Goal: Task Accomplishment & Management: Use online tool/utility

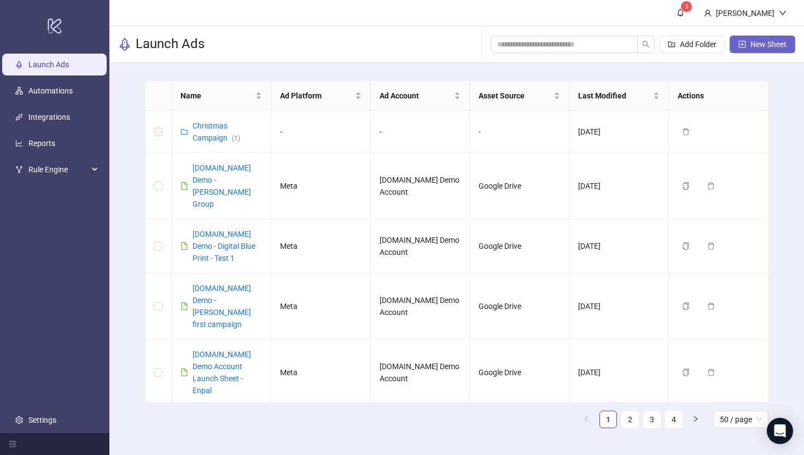
click at [759, 45] on span "New Sheet" at bounding box center [768, 44] width 36 height 9
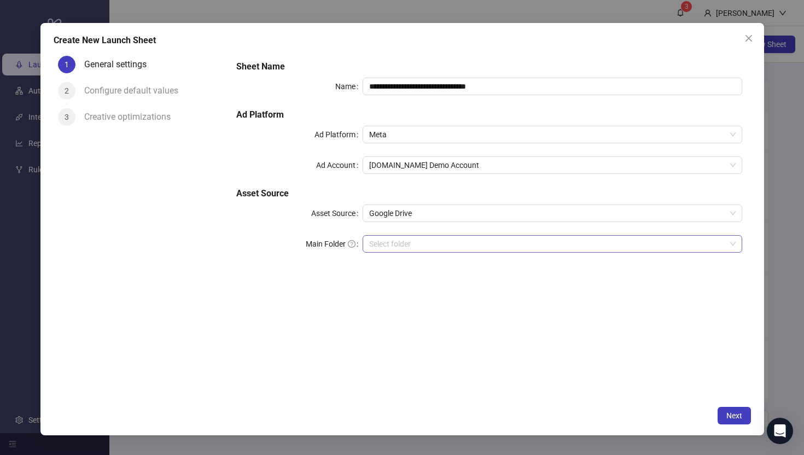
click at [390, 245] on input "Main Folder" at bounding box center [547, 244] width 356 height 16
click at [306, 309] on div "**********" at bounding box center [489, 226] width 523 height 350
click at [383, 248] on input "Main Folder" at bounding box center [547, 244] width 356 height 16
click at [744, 34] on icon "close" at bounding box center [748, 38] width 9 height 9
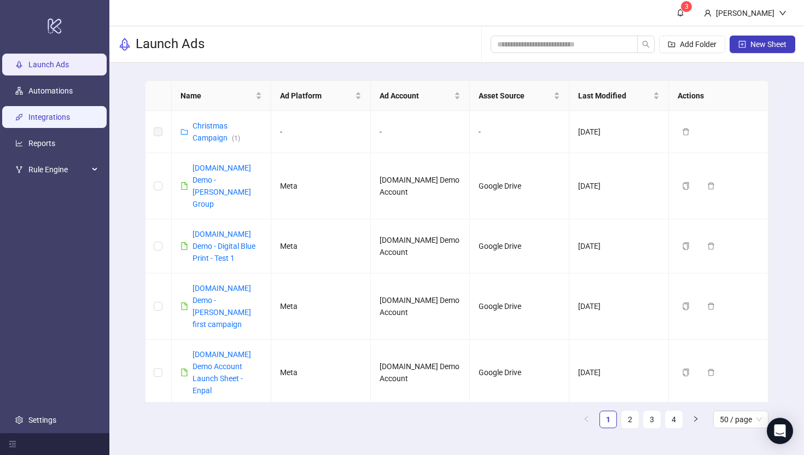
click at [46, 113] on link "Integrations" at bounding box center [49, 117] width 42 height 9
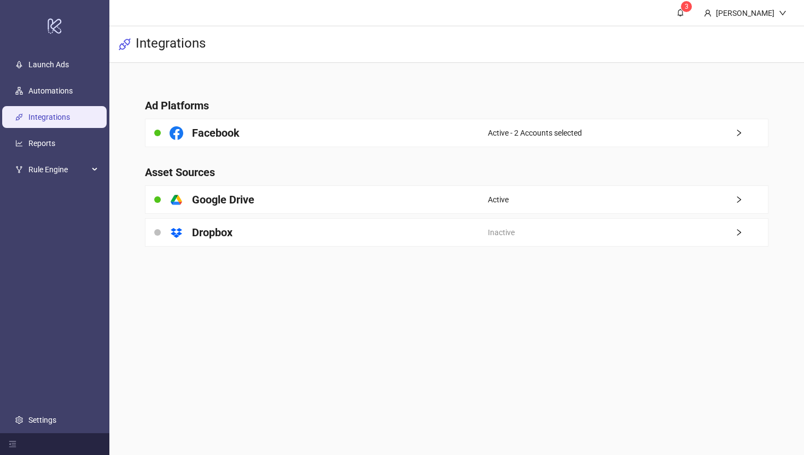
click at [433, 149] on main "Ad Platforms Facebook Active - 2 Accounts selected Asset Sources platform/googl…" at bounding box center [456, 166] width 641 height 206
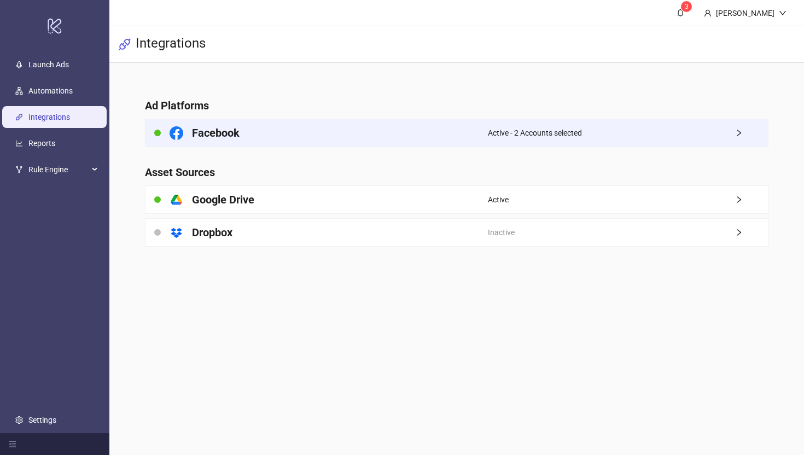
click at [438, 133] on div "Facebook" at bounding box center [317, 132] width 342 height 27
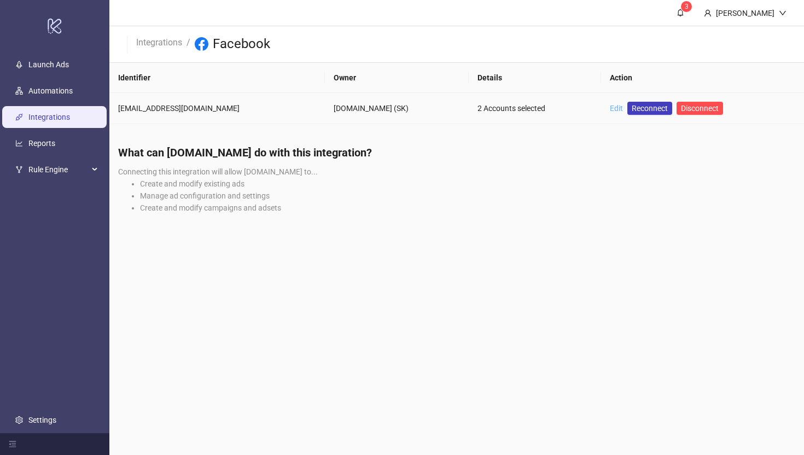
click at [610, 107] on link "Edit" at bounding box center [616, 108] width 13 height 9
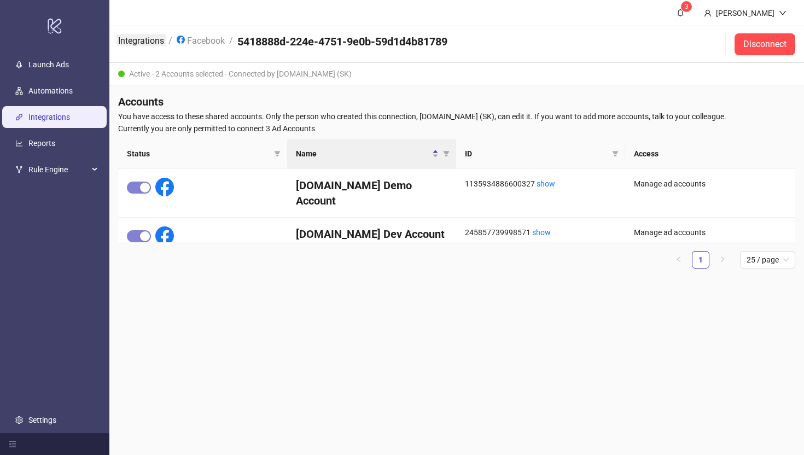
click at [127, 40] on link "Integrations" at bounding box center [141, 40] width 50 height 12
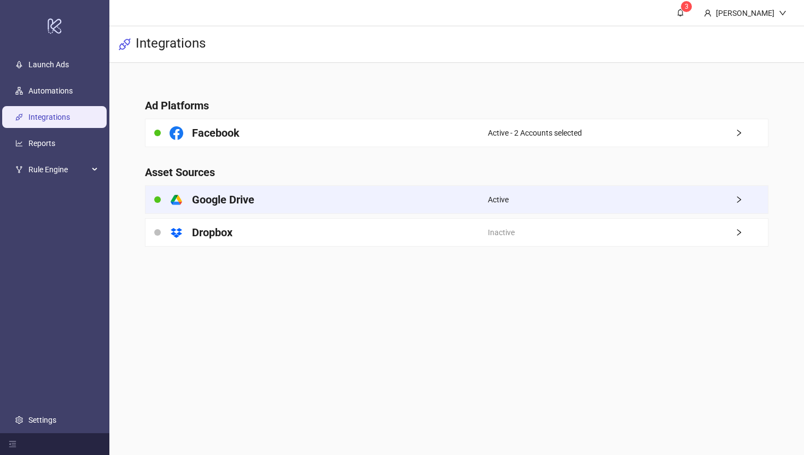
click at [254, 200] on h4 "Google Drive" at bounding box center [223, 199] width 62 height 15
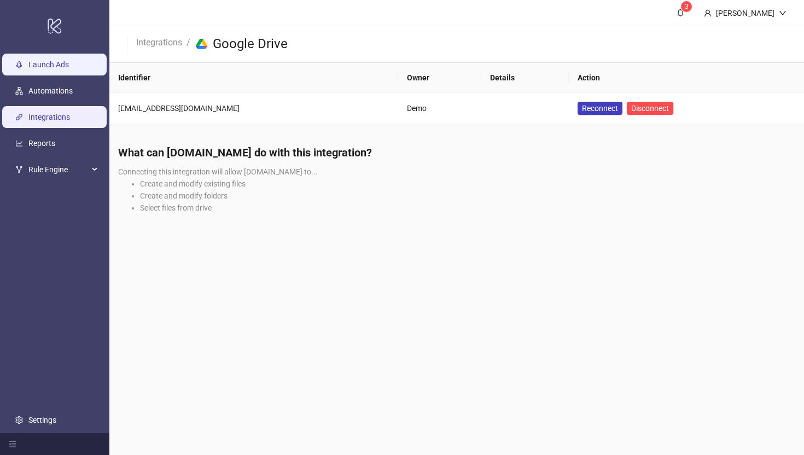
click at [50, 60] on link "Launch Ads" at bounding box center [48, 64] width 40 height 9
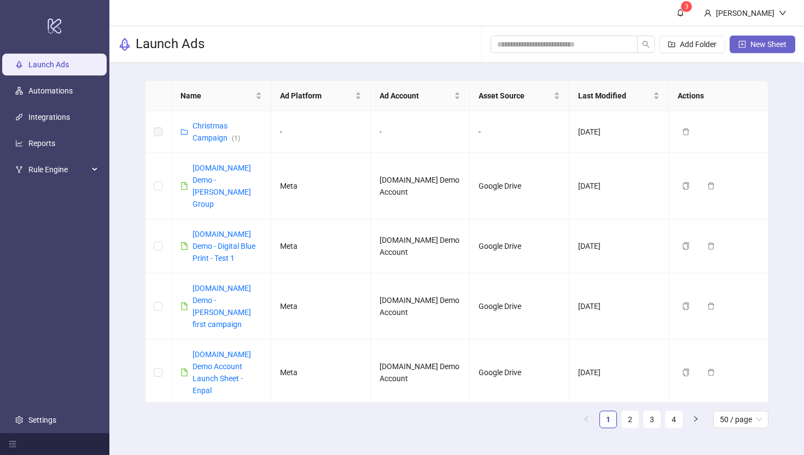
click at [758, 44] on span "New Sheet" at bounding box center [768, 44] width 36 height 9
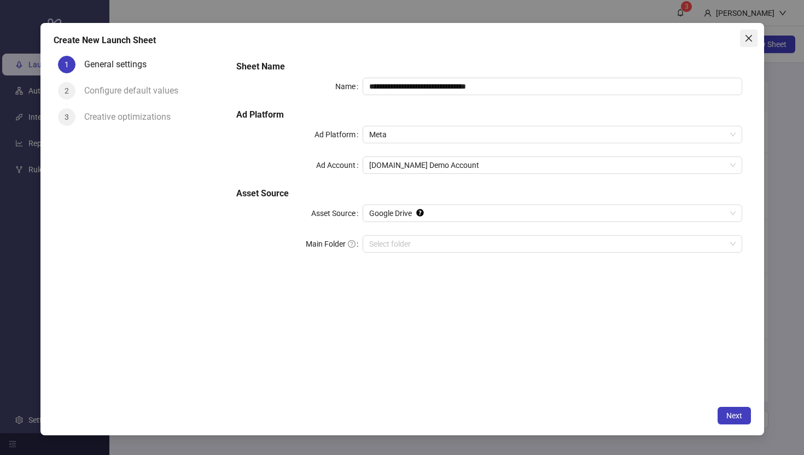
click at [745, 37] on icon "close" at bounding box center [748, 38] width 9 height 9
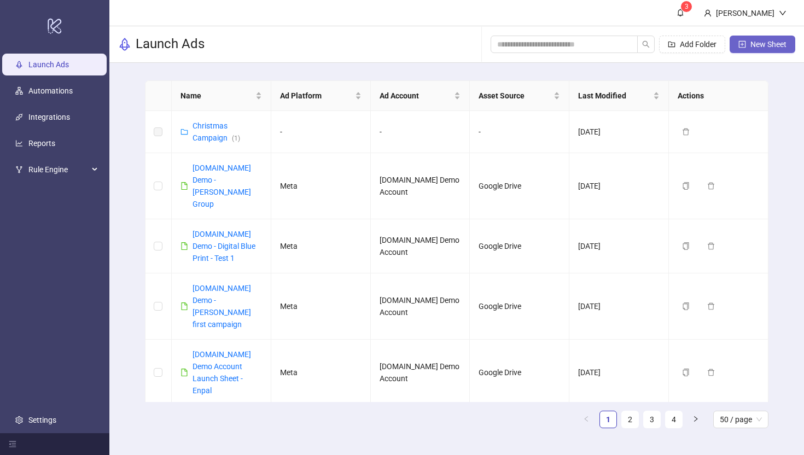
click at [757, 44] on span "New Sheet" at bounding box center [768, 44] width 36 height 9
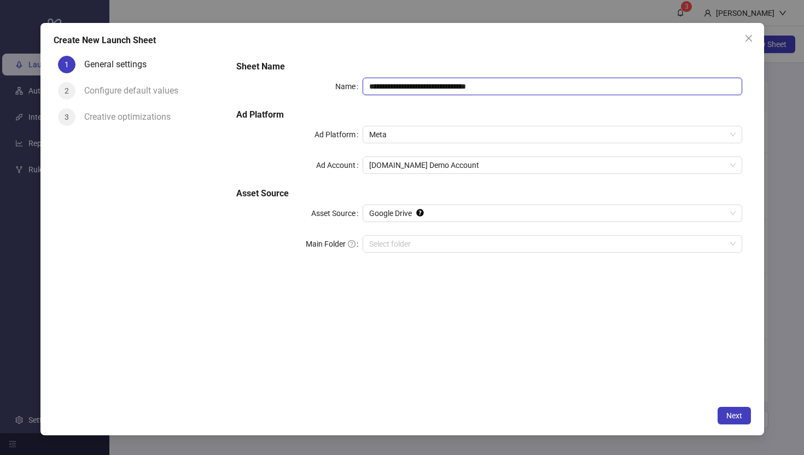
click at [522, 89] on input "**********" at bounding box center [552, 87] width 379 height 18
type input "**********"
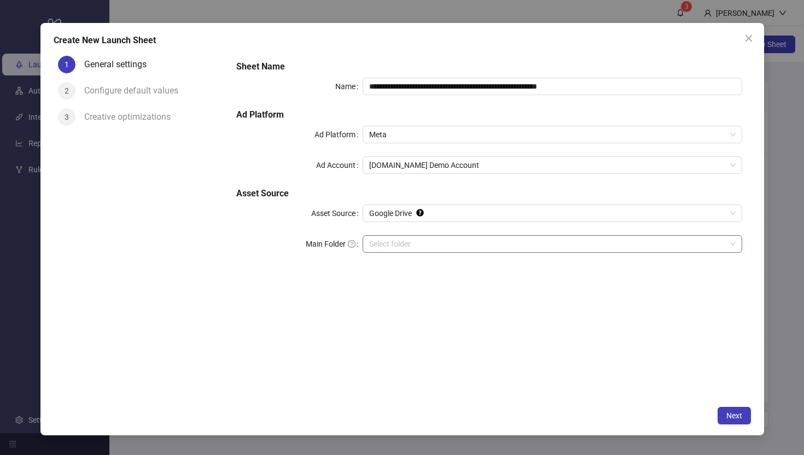
click at [388, 242] on input "Main Folder" at bounding box center [547, 244] width 356 height 16
click at [732, 418] on span "Next" at bounding box center [734, 415] width 16 height 9
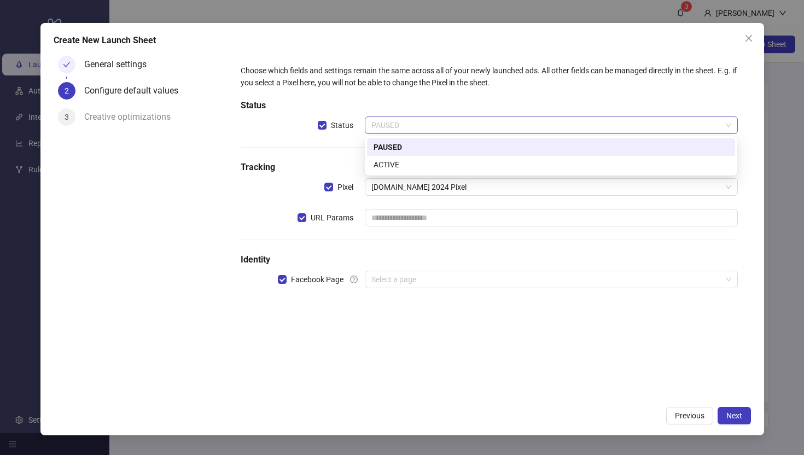
click at [397, 122] on span "PAUSED" at bounding box center [550, 125] width 359 height 16
click at [383, 146] on div "PAUSED" at bounding box center [551, 147] width 355 height 12
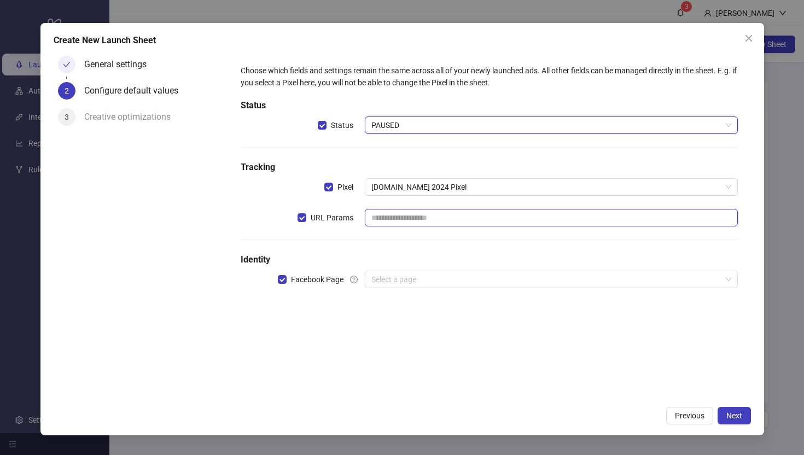
click at [400, 220] on input "text" at bounding box center [551, 218] width 373 height 18
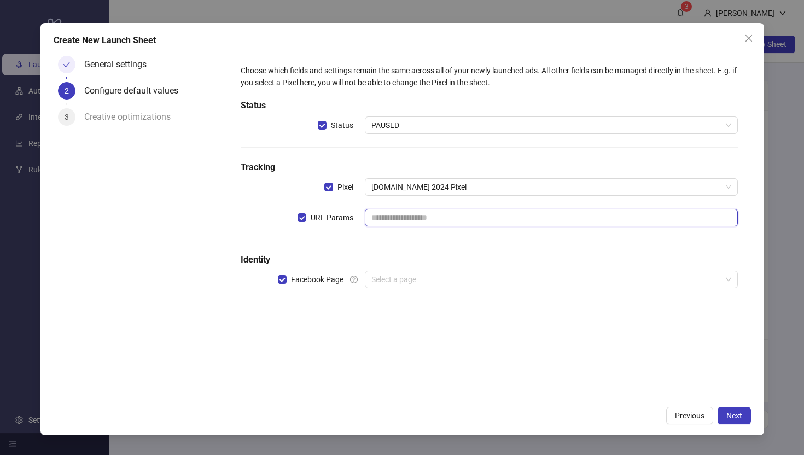
type input "**********"
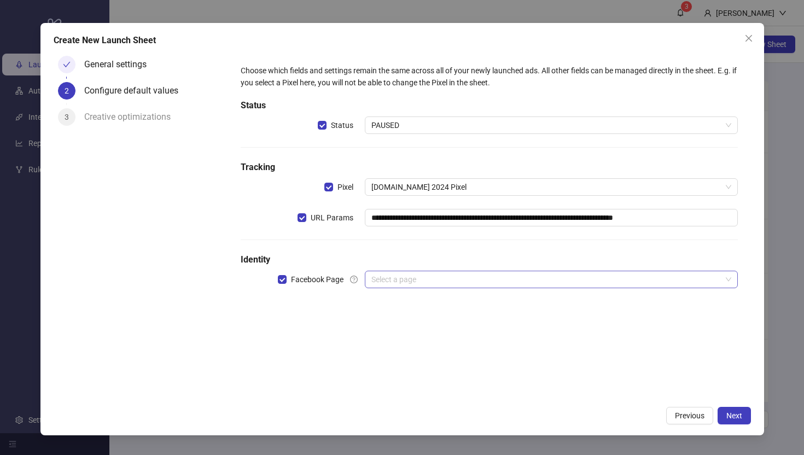
click at [405, 279] on input "search" at bounding box center [546, 279] width 350 height 16
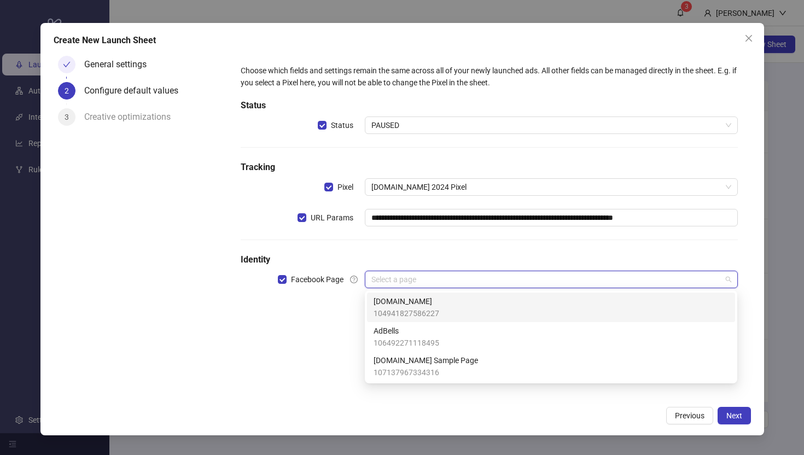
click at [395, 311] on span "104941827586227" at bounding box center [407, 313] width 66 height 12
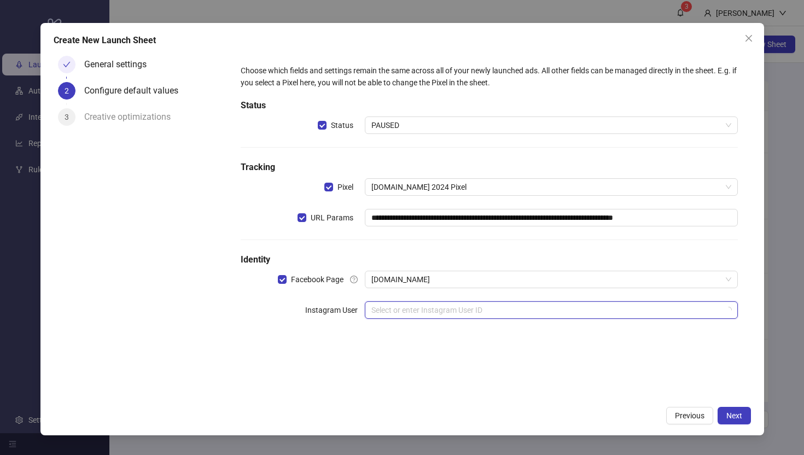
click at [388, 310] on input "search" at bounding box center [546, 310] width 350 height 16
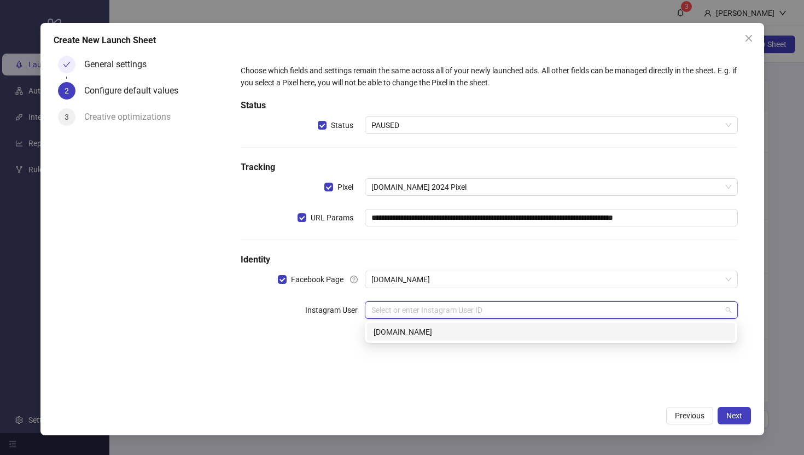
click at [385, 329] on div "[DOMAIN_NAME]" at bounding box center [551, 332] width 355 height 12
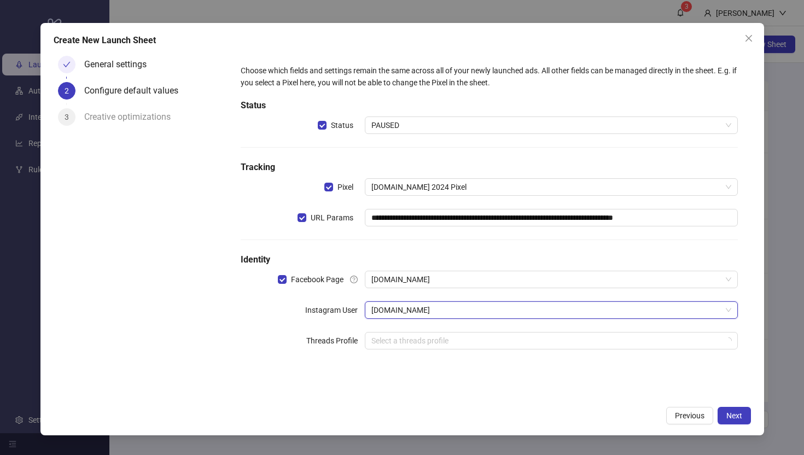
click at [147, 305] on div "General settings 2 Configure default values 3 Creative optimizations" at bounding box center [141, 226] width 174 height 350
click at [738, 417] on span "Next" at bounding box center [734, 415] width 16 height 9
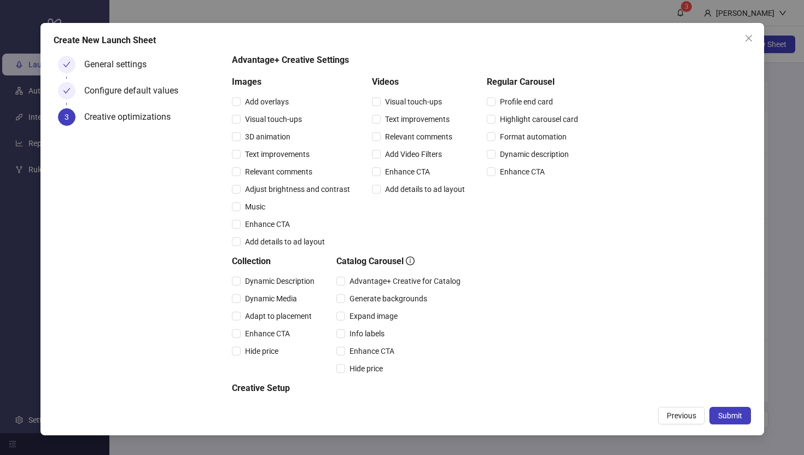
scroll to position [80, 0]
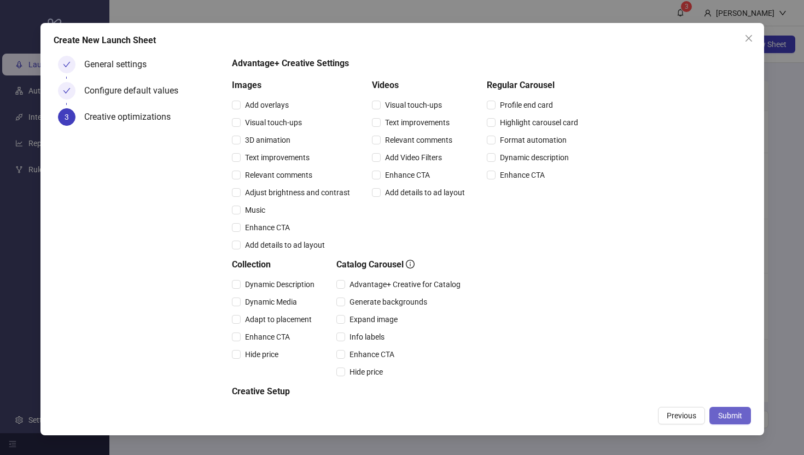
click at [727, 414] on span "Submit" at bounding box center [730, 415] width 24 height 9
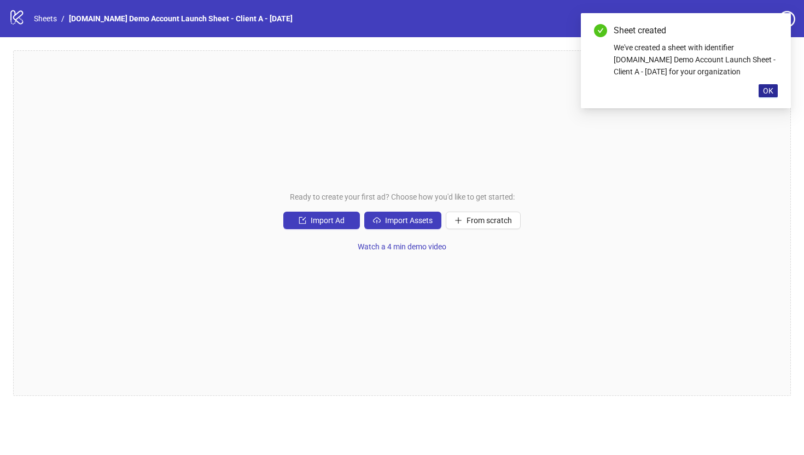
click at [770, 92] on span "OK" at bounding box center [768, 90] width 10 height 9
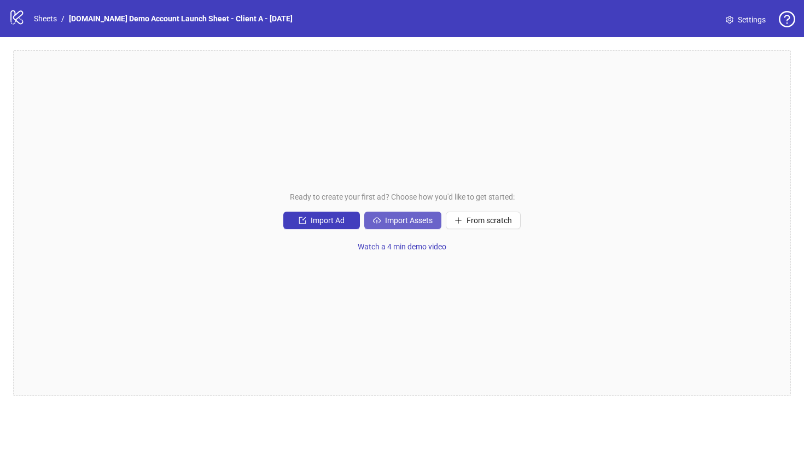
click at [400, 222] on span "Import Assets" at bounding box center [409, 220] width 48 height 9
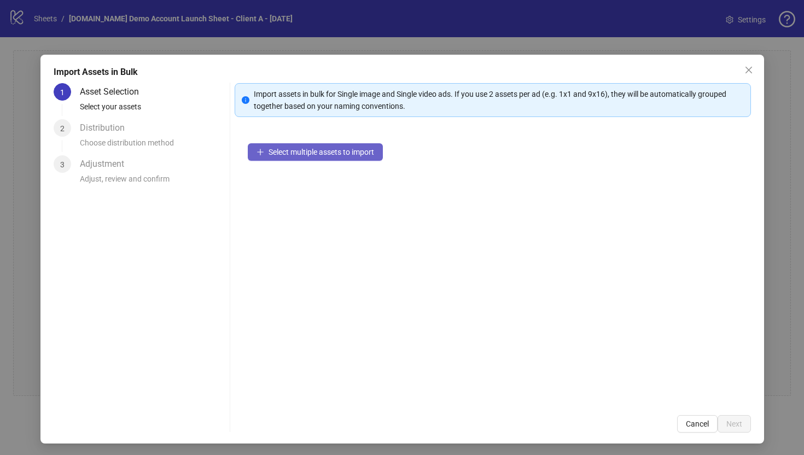
click at [311, 154] on span "Select multiple assets to import" at bounding box center [322, 152] width 106 height 9
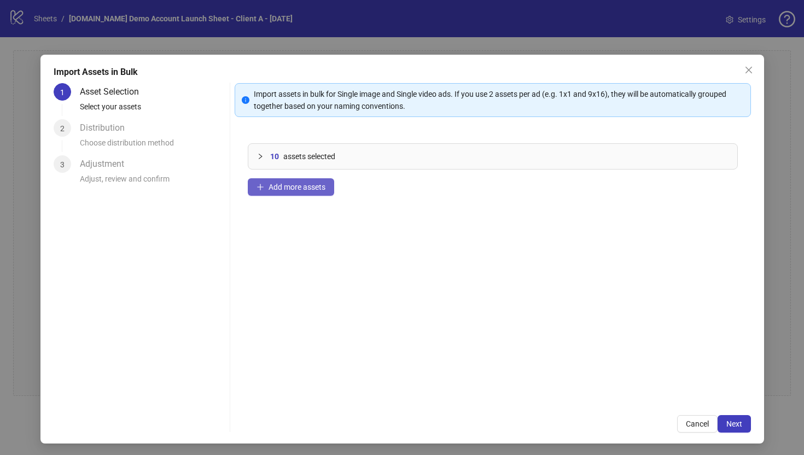
click at [287, 189] on span "Add more assets" at bounding box center [297, 187] width 57 height 9
click at [259, 156] on icon "collapsed" at bounding box center [260, 156] width 7 height 7
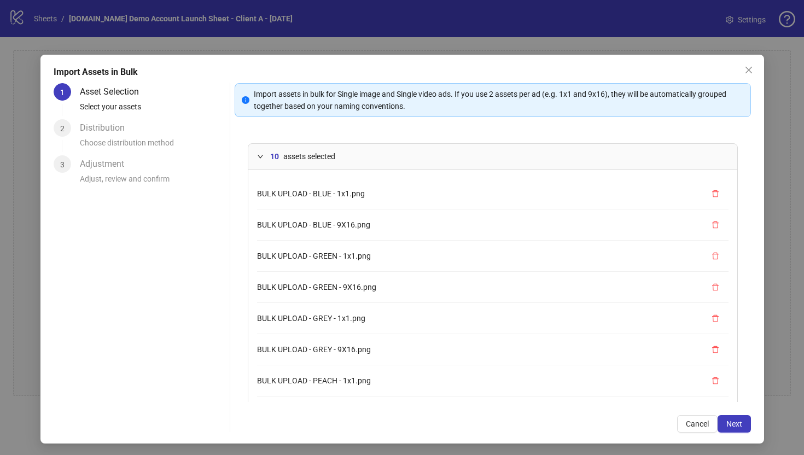
scroll to position [92, 0]
click at [741, 427] on span "Next" at bounding box center [734, 424] width 16 height 9
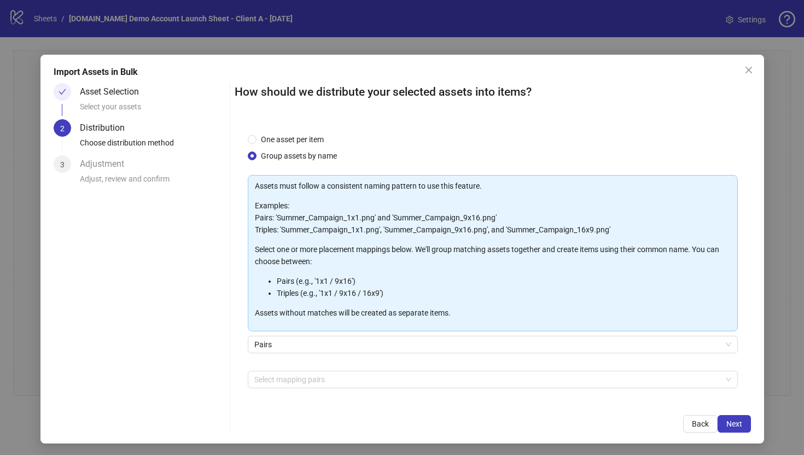
click at [270, 353] on div "Pairs" at bounding box center [493, 351] width 490 height 31
click at [271, 345] on span "Pairs" at bounding box center [492, 344] width 477 height 16
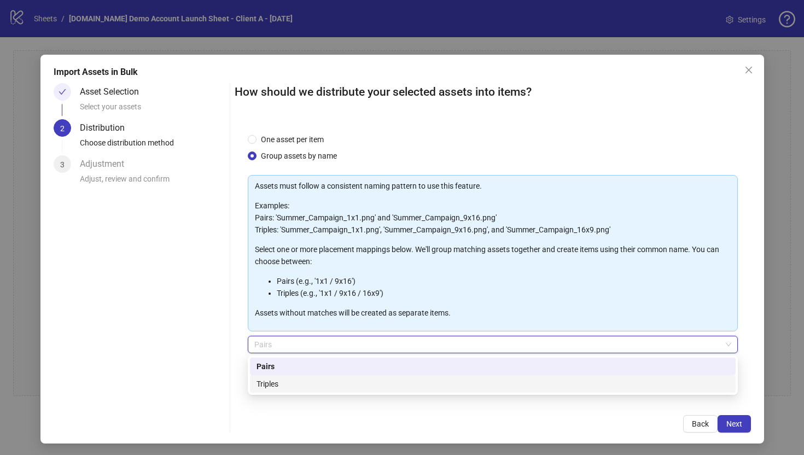
click at [274, 386] on div "Triples" at bounding box center [493, 384] width 473 height 12
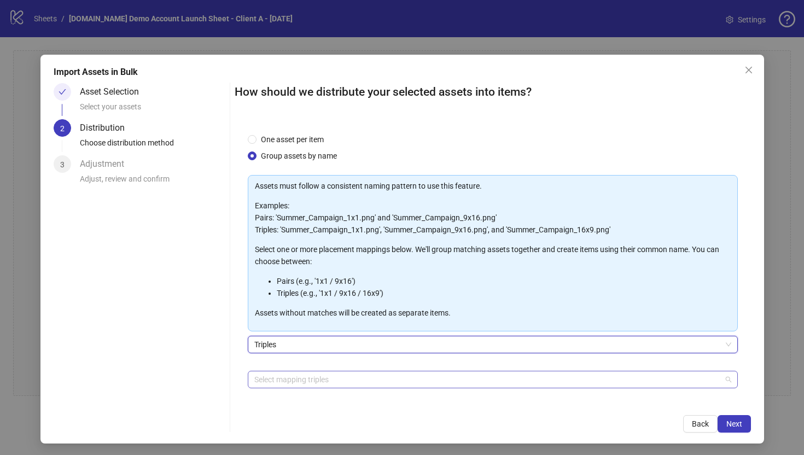
click at [267, 374] on div at bounding box center [487, 379] width 474 height 15
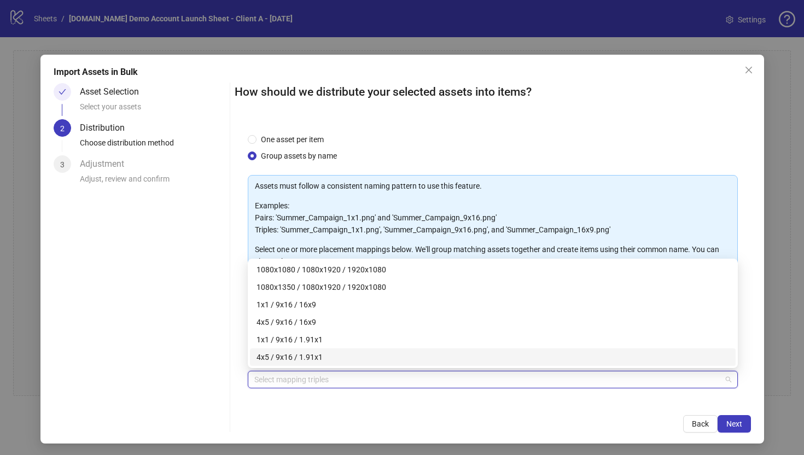
click at [266, 405] on div "How should we distribute your selected assets into items? One asset per item Gr…" at bounding box center [493, 258] width 516 height 350
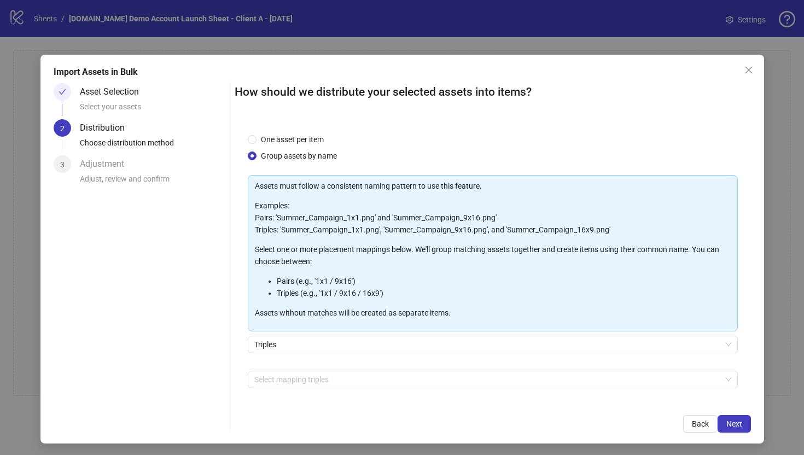
scroll to position [38, 0]
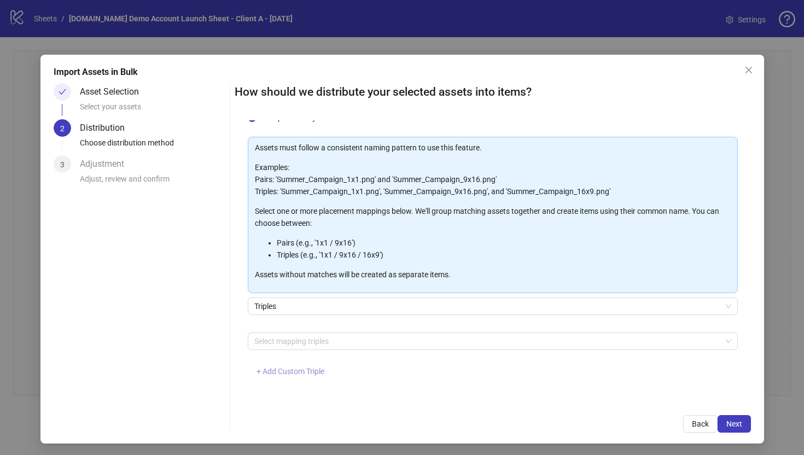
click at [279, 376] on button "+ Add Custom Triple" at bounding box center [290, 372] width 85 height 18
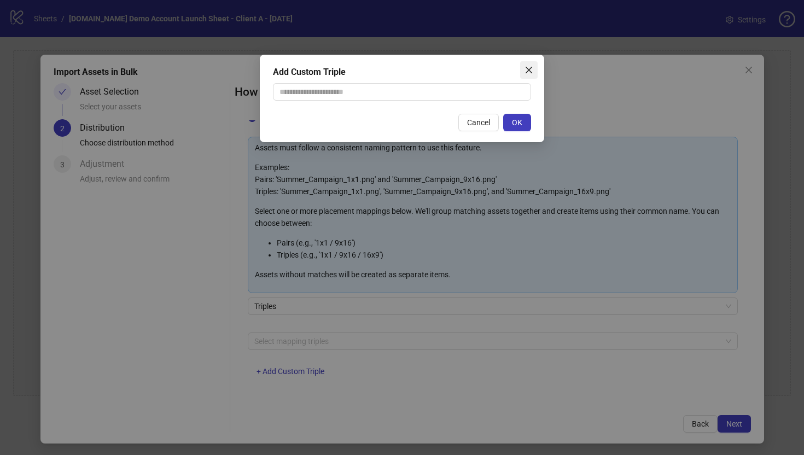
click at [530, 72] on icon "close" at bounding box center [529, 70] width 9 height 9
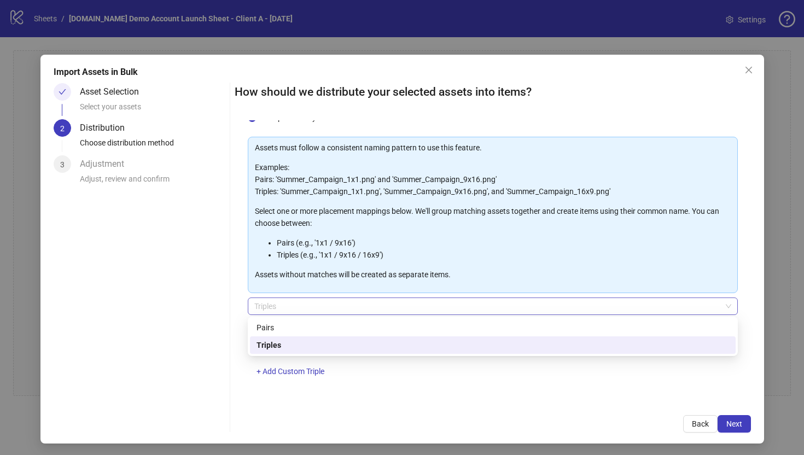
click at [272, 303] on span "Triples" at bounding box center [492, 306] width 477 height 16
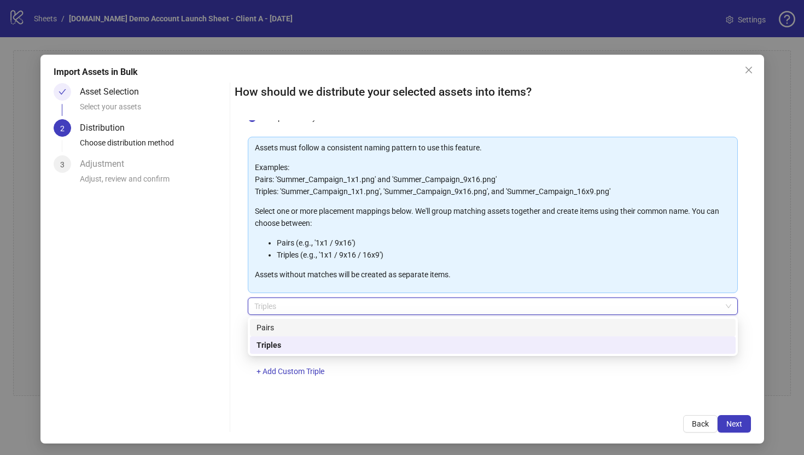
click at [267, 328] on div "Pairs" at bounding box center [493, 328] width 473 height 12
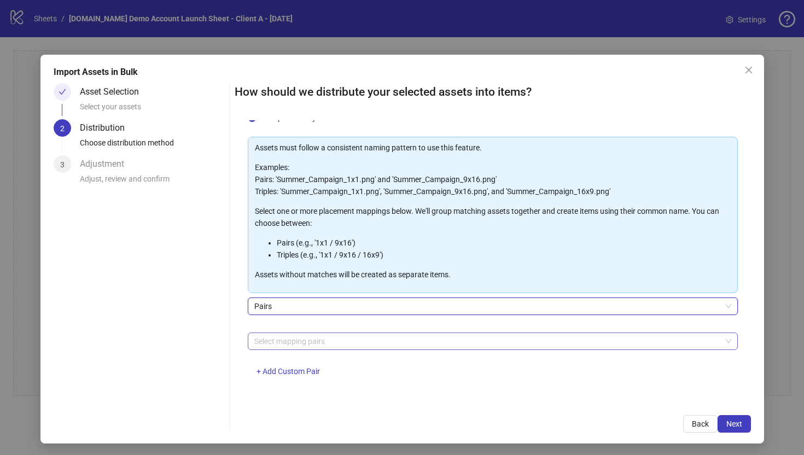
click at [281, 340] on div at bounding box center [487, 341] width 474 height 15
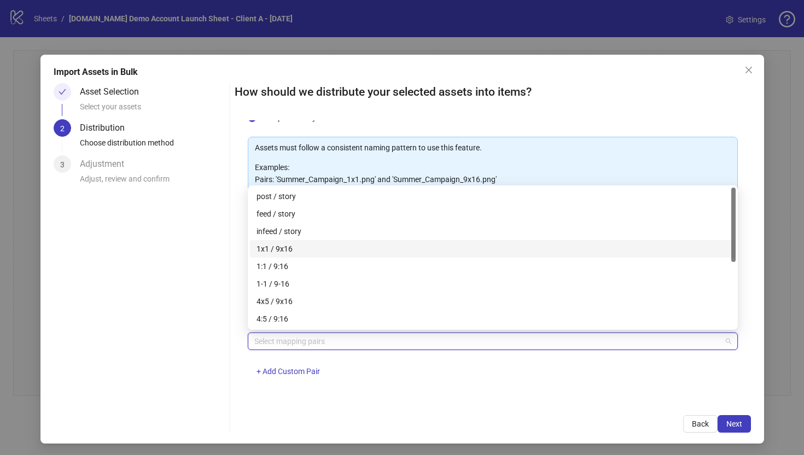
click at [295, 249] on div "1x1 / 9x16" at bounding box center [493, 249] width 473 height 12
click at [373, 406] on div "How should we distribute your selected assets into items? One asset per item Gr…" at bounding box center [493, 258] width 516 height 350
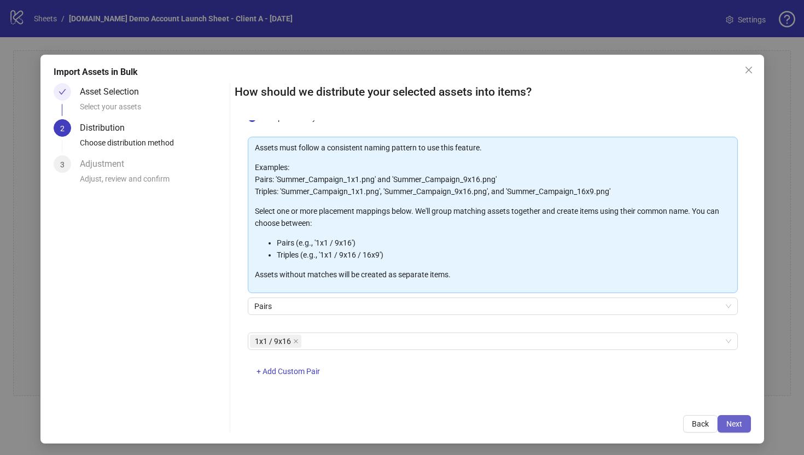
click at [737, 426] on span "Next" at bounding box center [734, 424] width 16 height 9
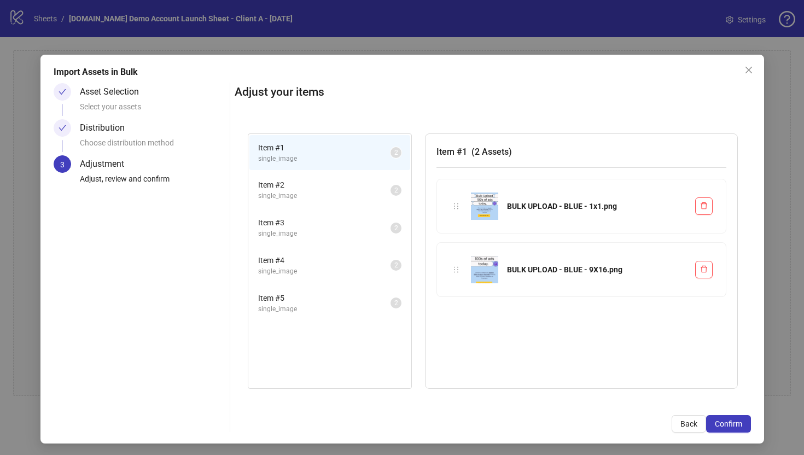
click at [357, 191] on span "single_image" at bounding box center [324, 196] width 132 height 10
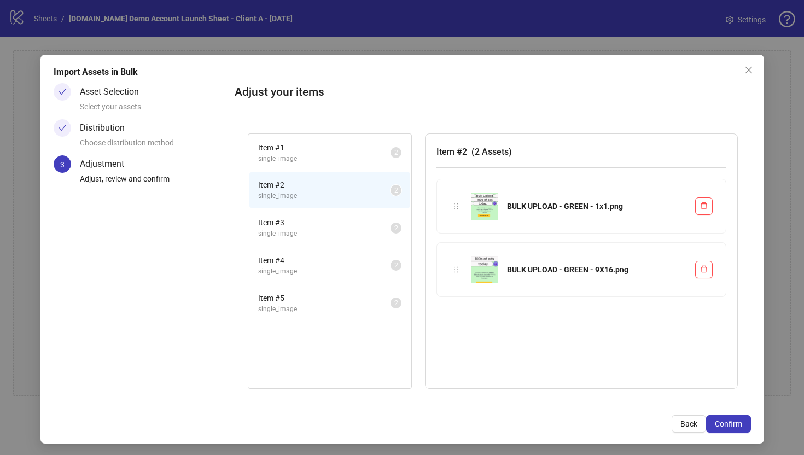
click at [360, 226] on span "Item # 3" at bounding box center [324, 223] width 132 height 12
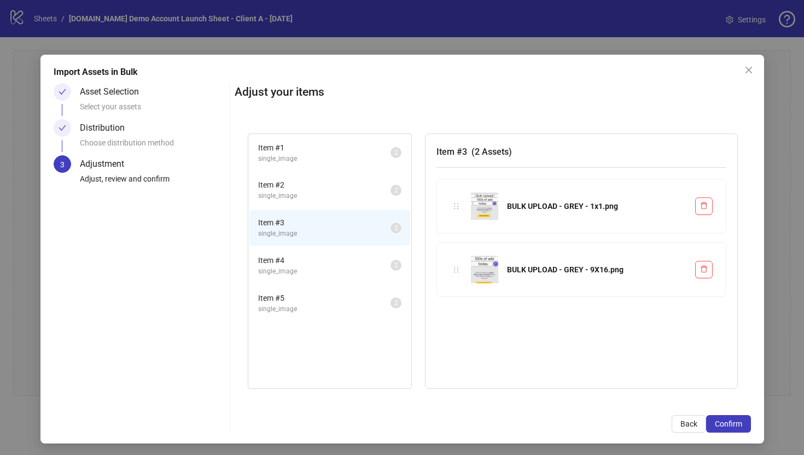
click at [361, 266] on span "single_image" at bounding box center [324, 271] width 132 height 10
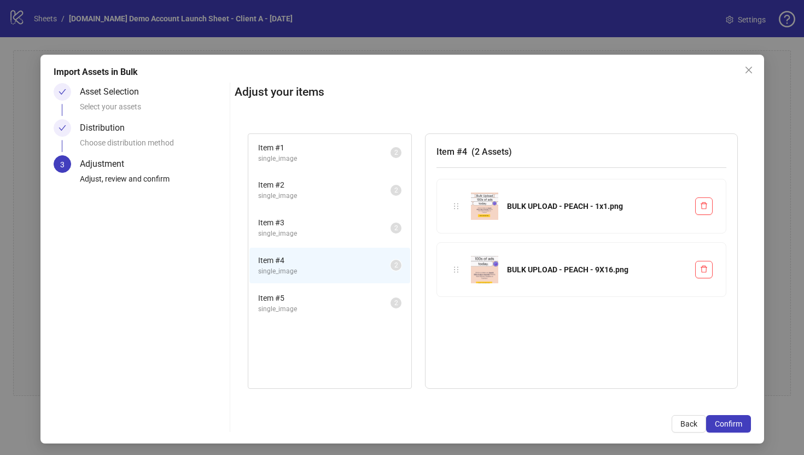
click at [358, 305] on span "single_image" at bounding box center [324, 309] width 132 height 10
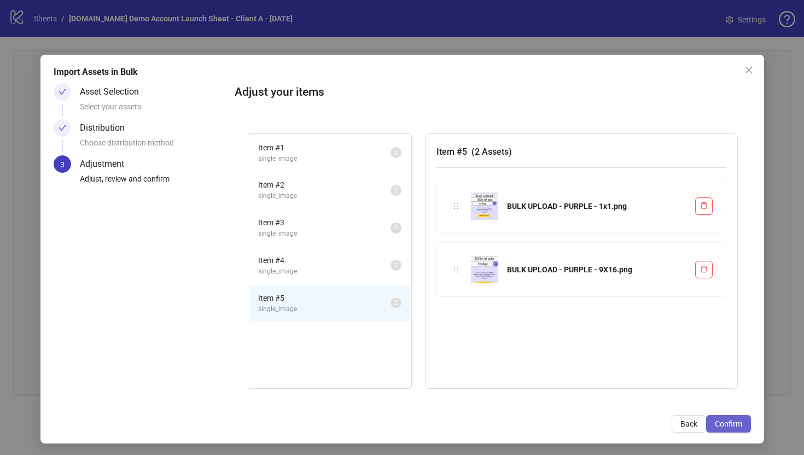
click at [723, 423] on span "Confirm" at bounding box center [728, 424] width 27 height 9
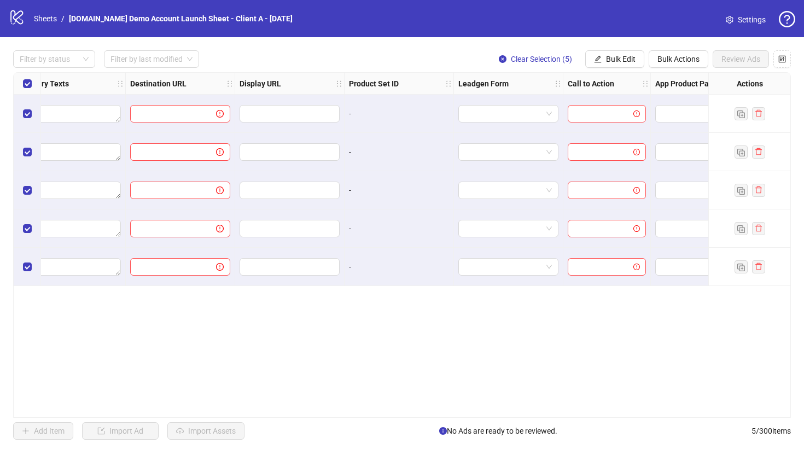
scroll to position [0, 957]
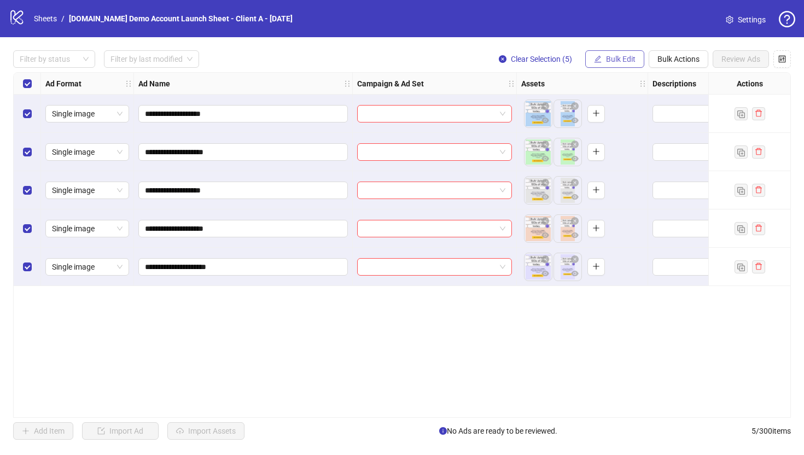
click at [616, 61] on span "Bulk Edit" at bounding box center [621, 59] width 30 height 9
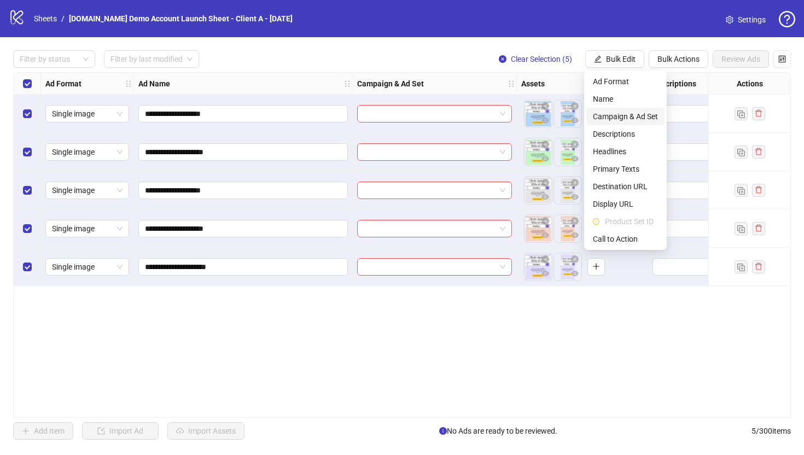
click at [608, 118] on span "Campaign & Ad Set" at bounding box center [625, 116] width 65 height 12
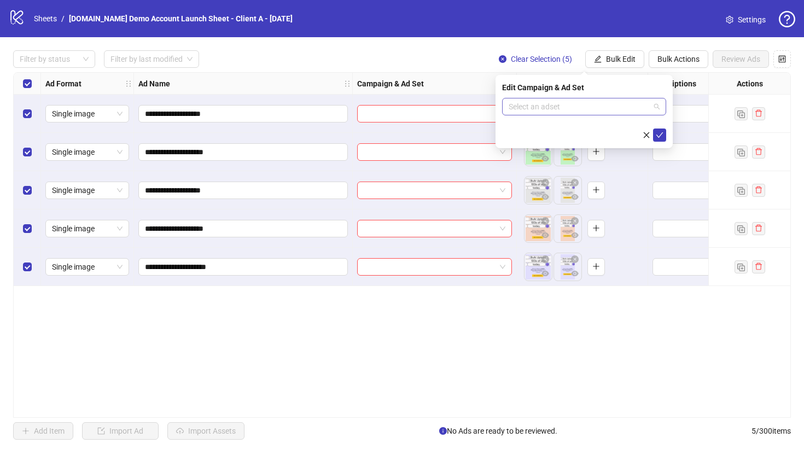
click at [549, 109] on input "search" at bounding box center [579, 106] width 141 height 16
type input "****"
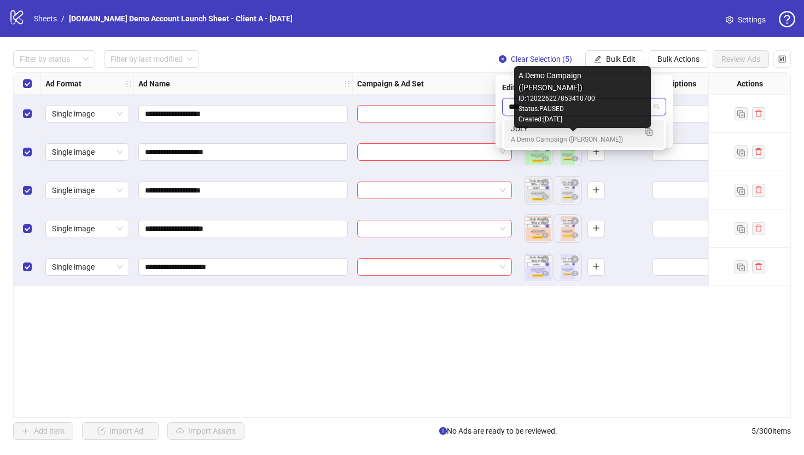
click at [550, 138] on div "A Demo Campaign ([PERSON_NAME])" at bounding box center [573, 140] width 125 height 10
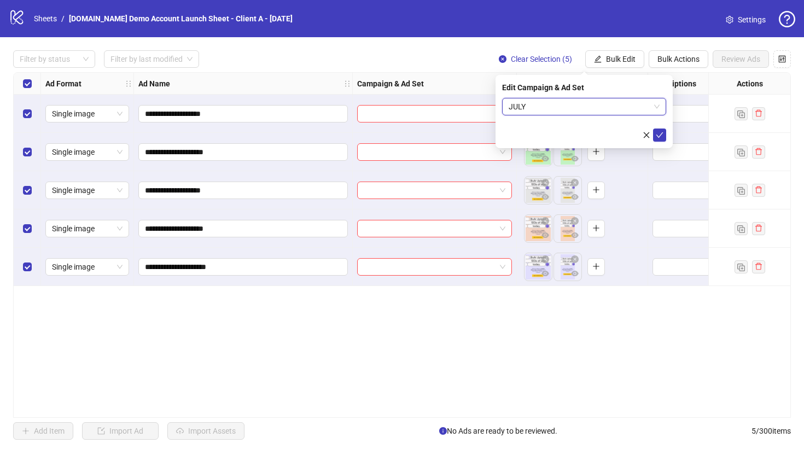
click at [536, 106] on span "JULY" at bounding box center [584, 106] width 151 height 16
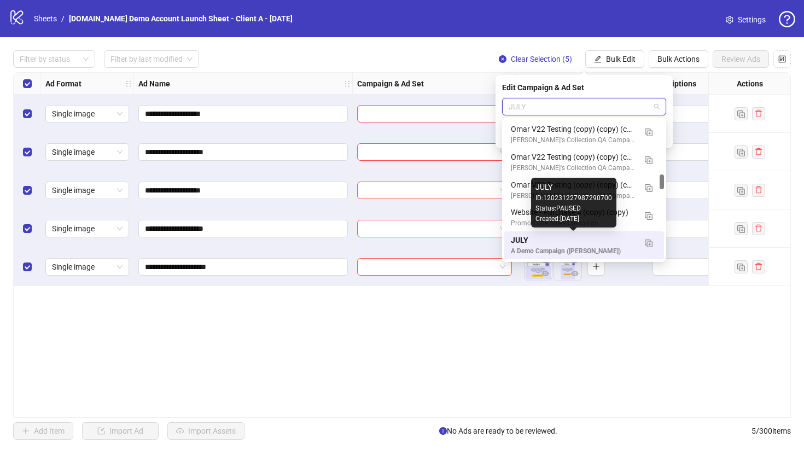
click at [546, 240] on div "JULY" at bounding box center [573, 240] width 125 height 12
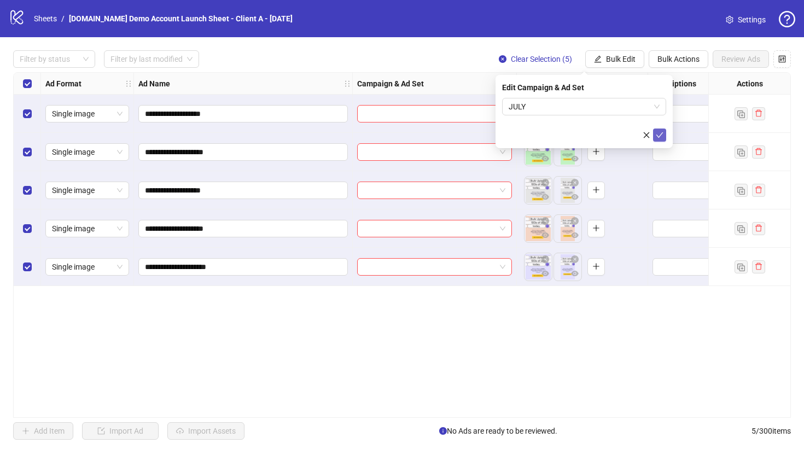
click at [661, 134] on icon "check" at bounding box center [660, 135] width 8 height 8
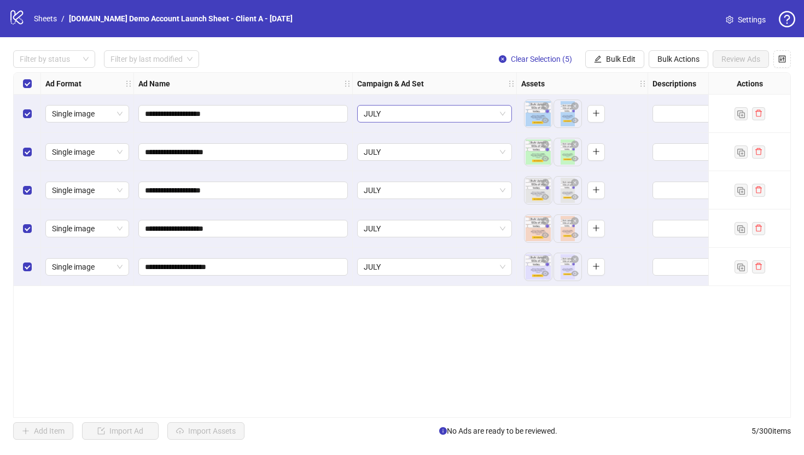
click at [400, 111] on span "JULY" at bounding box center [435, 114] width 142 height 16
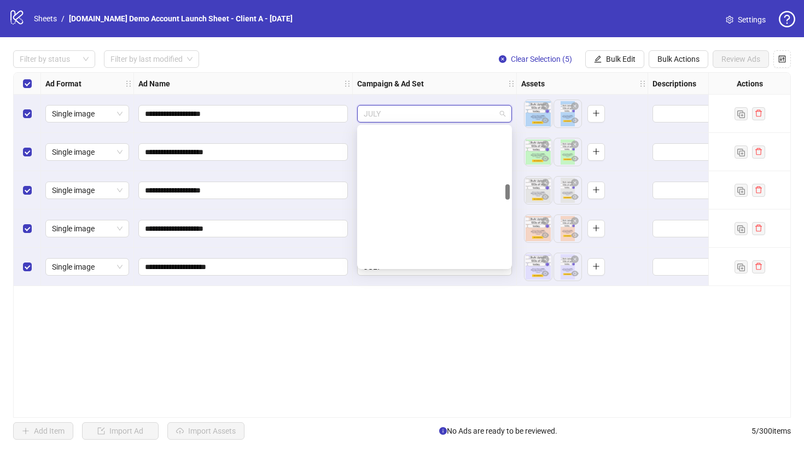
scroll to position [513, 0]
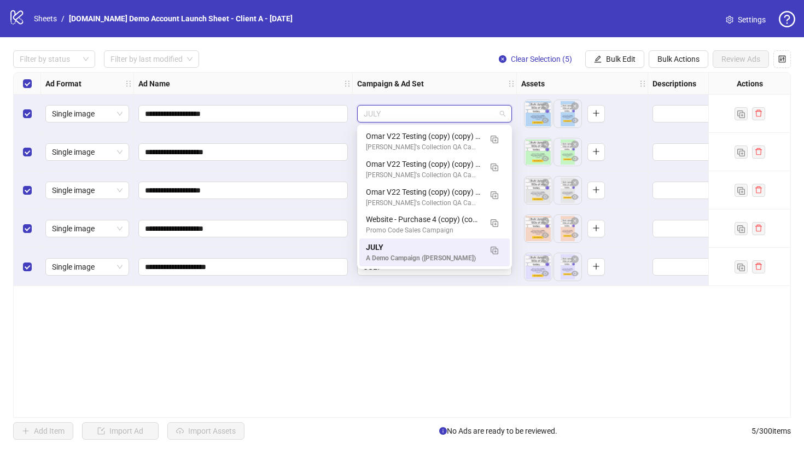
click at [409, 349] on div "**********" at bounding box center [402, 245] width 778 height 346
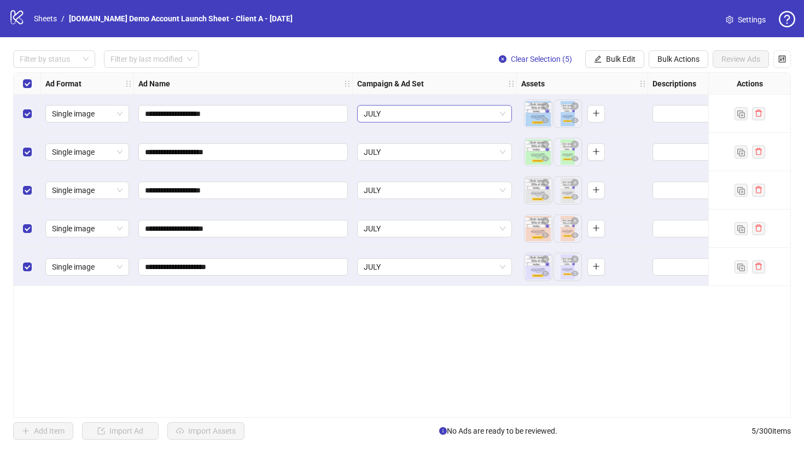
click at [421, 108] on span "JULY" at bounding box center [435, 114] width 142 height 16
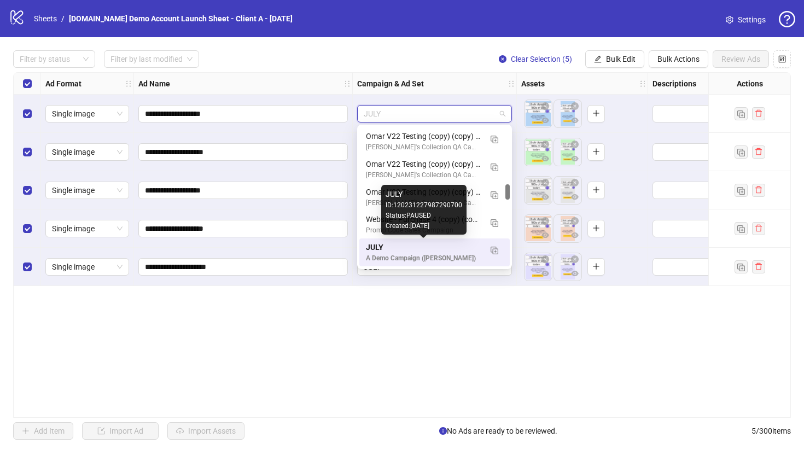
click at [403, 375] on div "**********" at bounding box center [402, 245] width 778 height 346
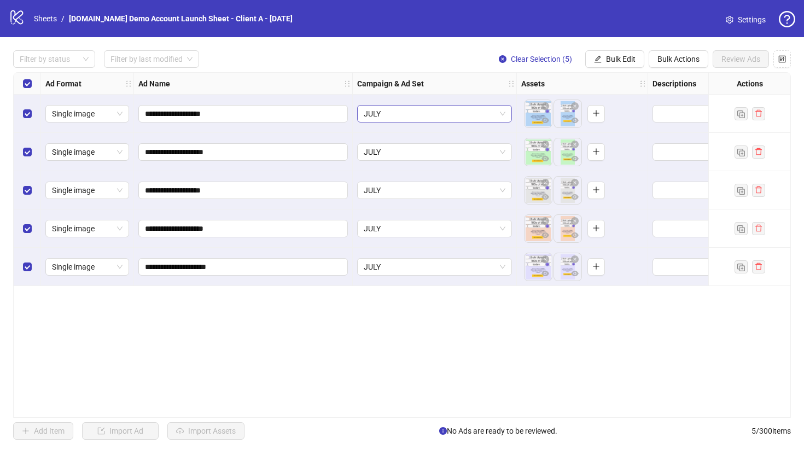
click at [404, 114] on span "JULY" at bounding box center [435, 114] width 142 height 16
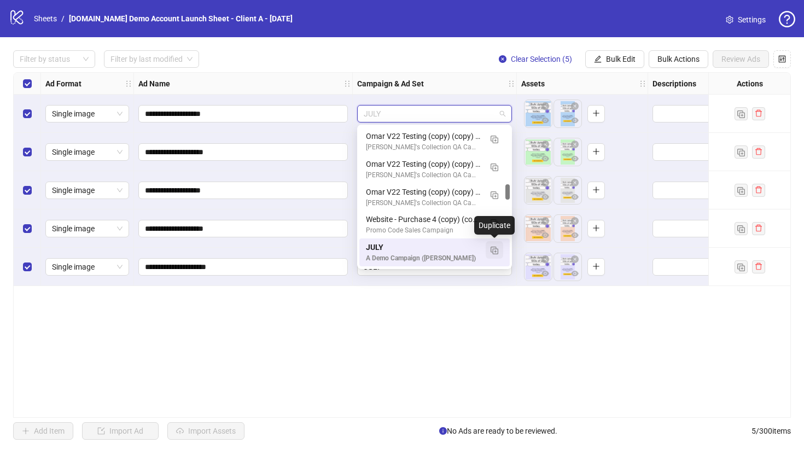
click at [494, 251] on img "button" at bounding box center [495, 251] width 8 height 8
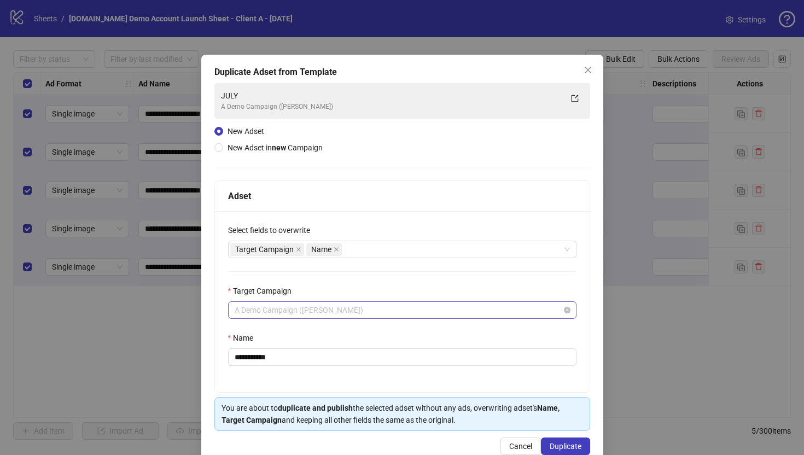
click at [266, 310] on span "A Demo Campaign ([PERSON_NAME])" at bounding box center [402, 310] width 335 height 16
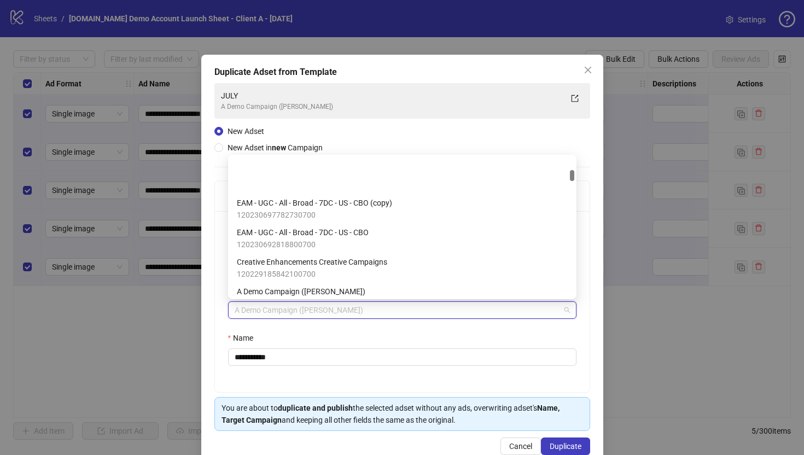
scroll to position [221, 0]
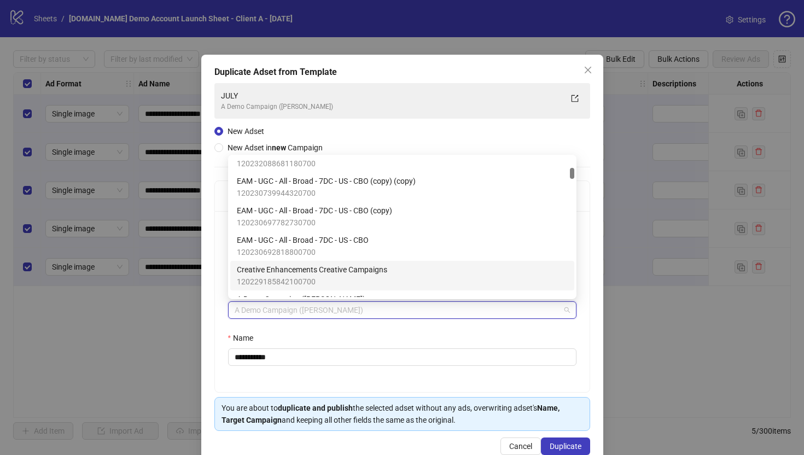
click at [215, 280] on div "**********" at bounding box center [402, 301] width 375 height 181
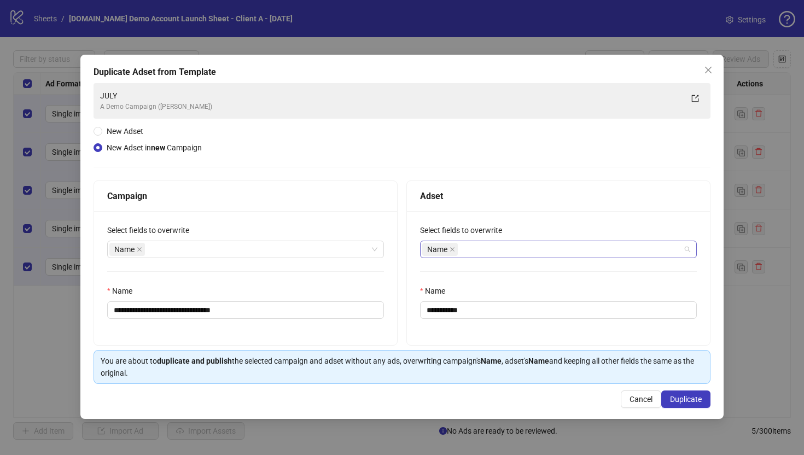
click at [478, 245] on div "Name" at bounding box center [552, 249] width 261 height 15
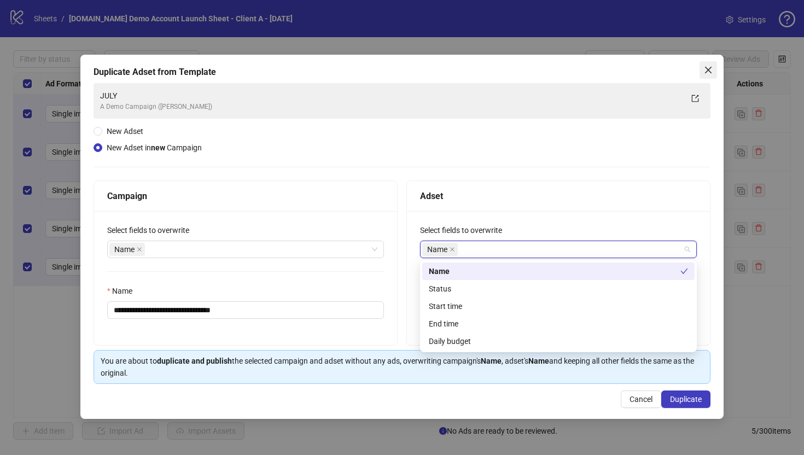
click at [708, 68] on icon "close" at bounding box center [708, 70] width 9 height 9
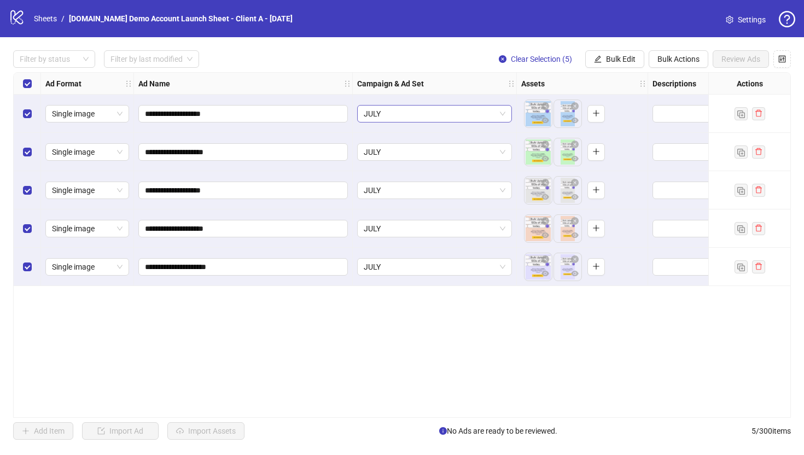
click at [438, 118] on span "JULY" at bounding box center [435, 114] width 142 height 16
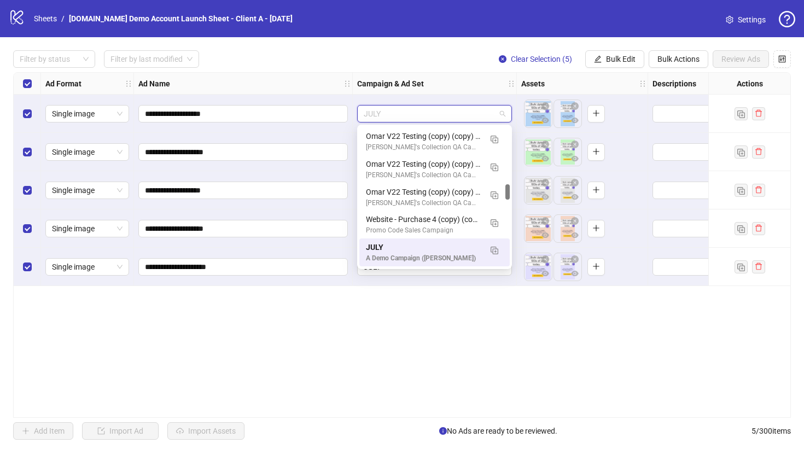
click at [521, 347] on div "**********" at bounding box center [402, 245] width 778 height 346
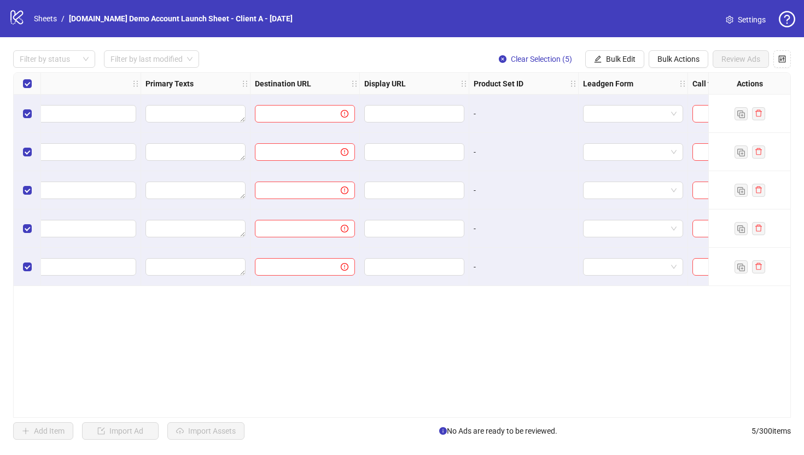
scroll to position [0, 857]
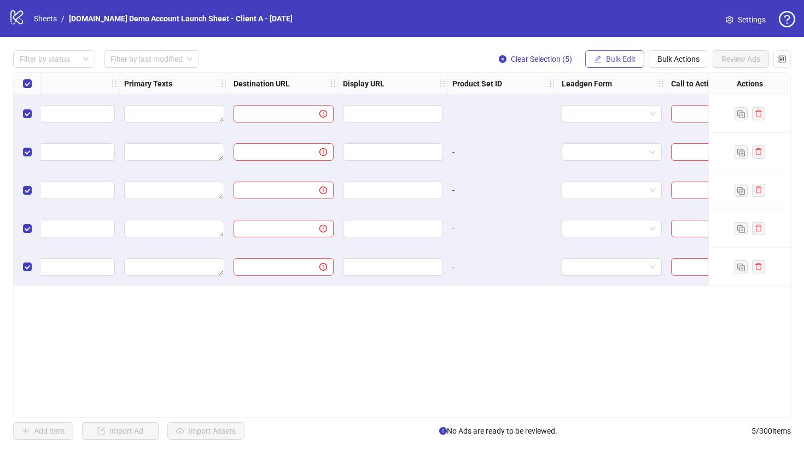
click at [611, 61] on span "Bulk Edit" at bounding box center [621, 59] width 30 height 9
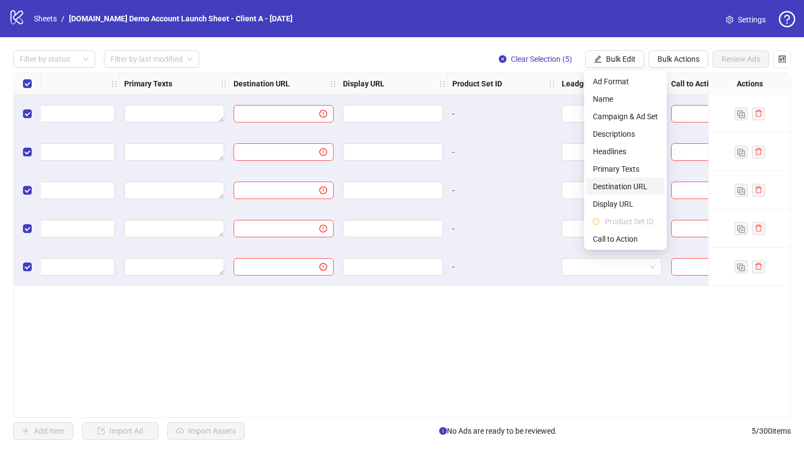
click at [624, 185] on span "Destination URL" at bounding box center [625, 187] width 65 height 12
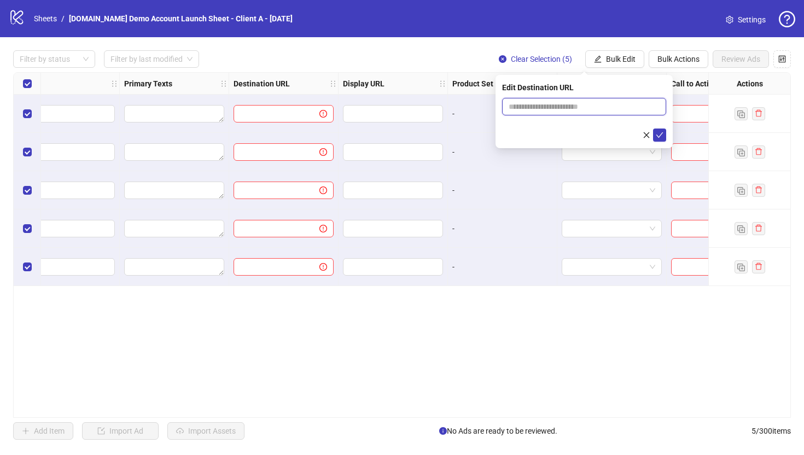
click at [548, 106] on input "text" at bounding box center [580, 107] width 142 height 12
type input "**********"
click at [660, 135] on icon "check" at bounding box center [660, 135] width 8 height 8
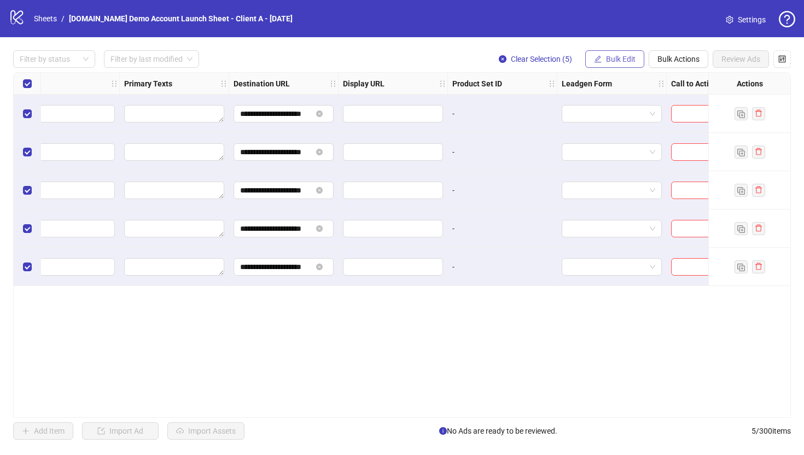
click at [620, 62] on span "Bulk Edit" at bounding box center [621, 59] width 30 height 9
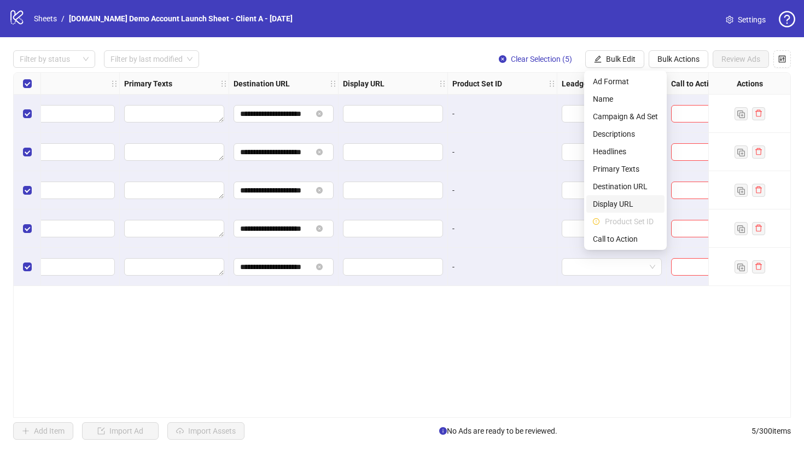
click at [608, 199] on span "Display URL" at bounding box center [625, 204] width 65 height 12
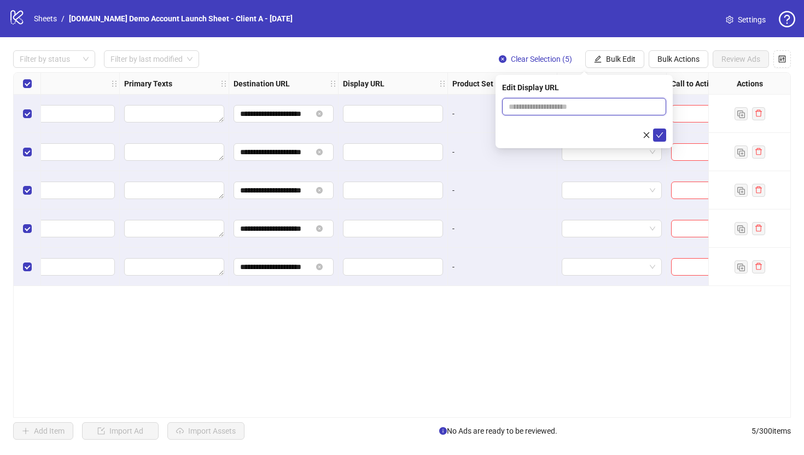
click at [558, 103] on input "text" at bounding box center [584, 107] width 164 height 18
type input "**********"
click at [657, 136] on icon "check" at bounding box center [660, 135] width 8 height 8
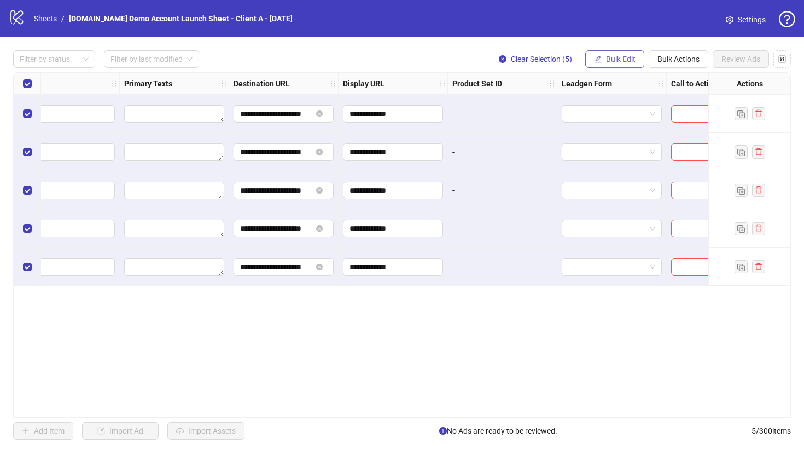
click at [613, 56] on span "Bulk Edit" at bounding box center [621, 59] width 30 height 9
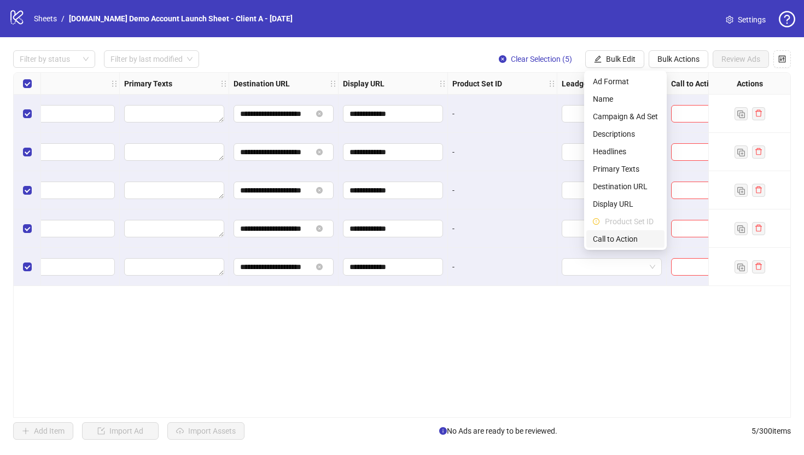
click at [622, 238] on span "Call to Action" at bounding box center [625, 239] width 65 height 12
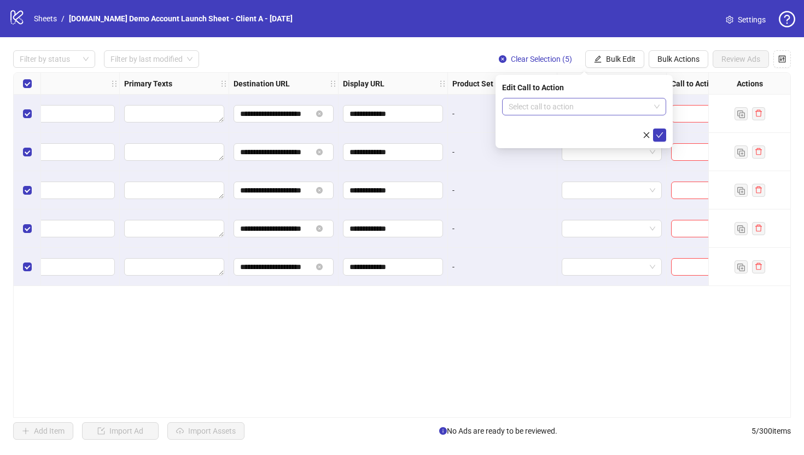
click at [551, 108] on input "search" at bounding box center [579, 106] width 141 height 16
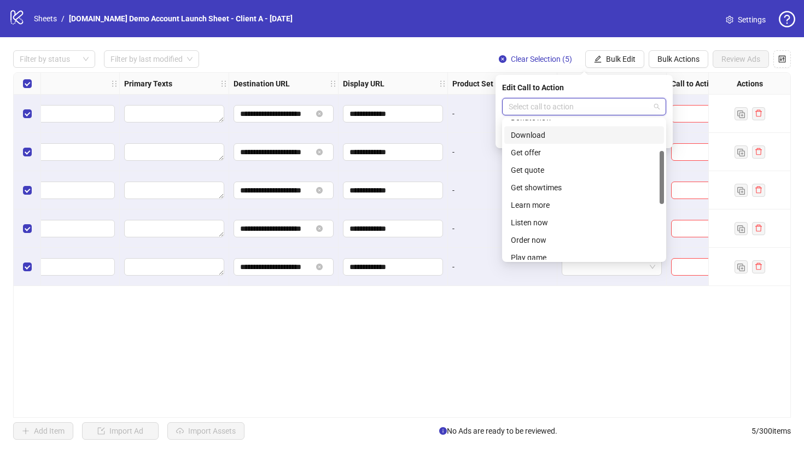
scroll to position [82, 0]
click at [555, 207] on div "Learn more" at bounding box center [584, 204] width 147 height 12
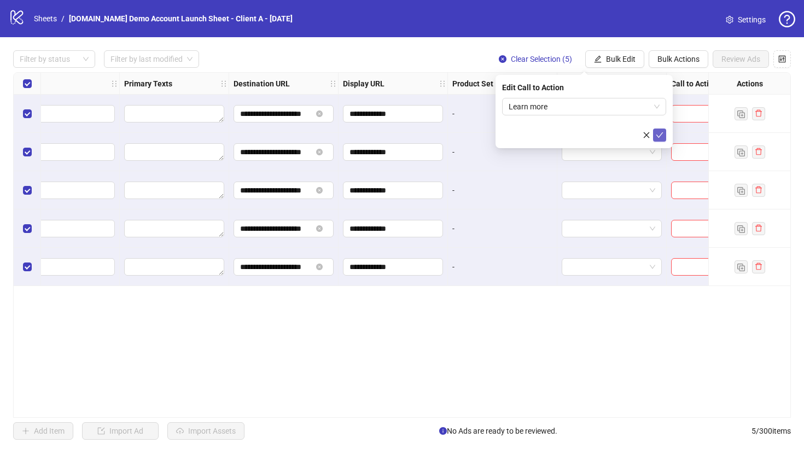
click at [656, 141] on button "submit" at bounding box center [659, 135] width 13 height 13
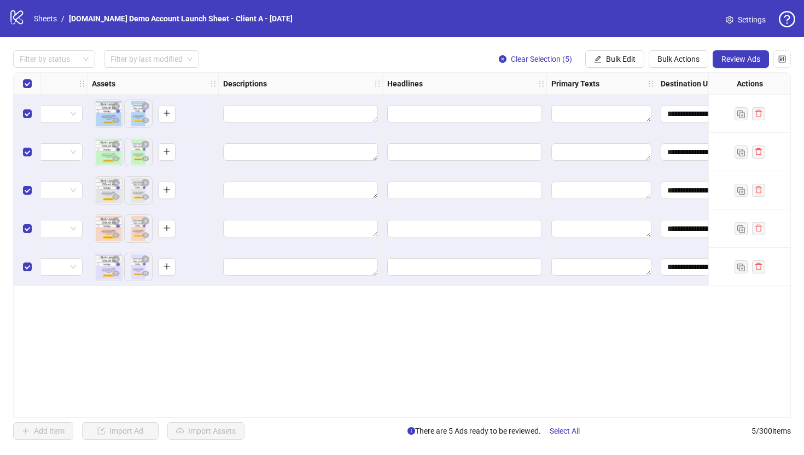
scroll to position [0, 431]
click at [608, 61] on span "Bulk Edit" at bounding box center [621, 59] width 30 height 9
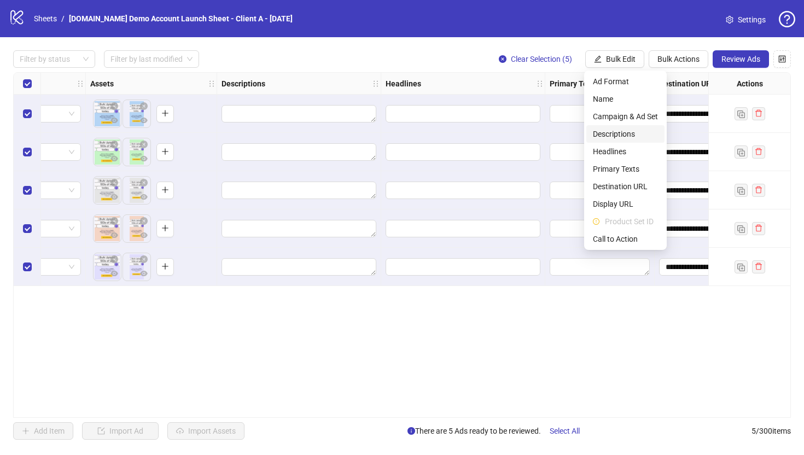
click at [612, 129] on span "Descriptions" at bounding box center [625, 134] width 65 height 12
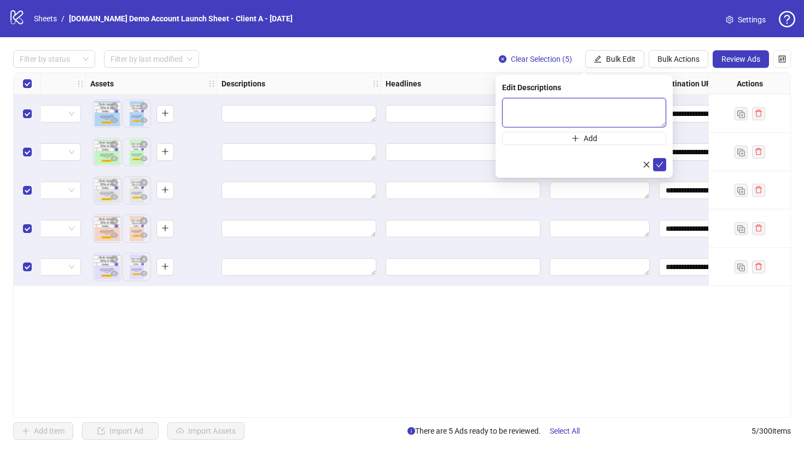
click at [539, 105] on textarea at bounding box center [584, 113] width 164 height 30
type textarea "****"
click at [577, 139] on icon "plus" at bounding box center [576, 139] width 8 height 8
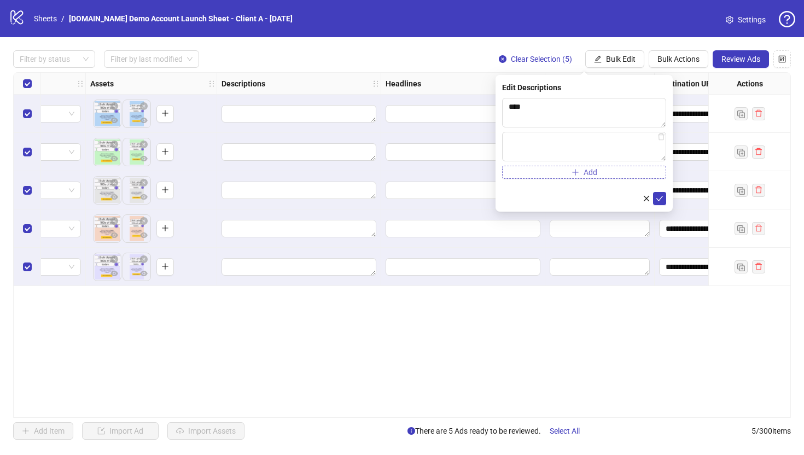
click at [565, 176] on button "Add" at bounding box center [584, 172] width 164 height 13
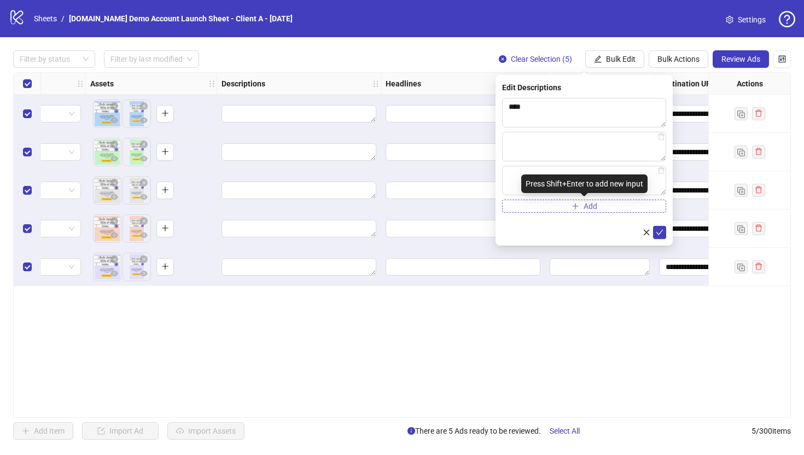
click at [565, 208] on button "Add" at bounding box center [584, 206] width 164 height 13
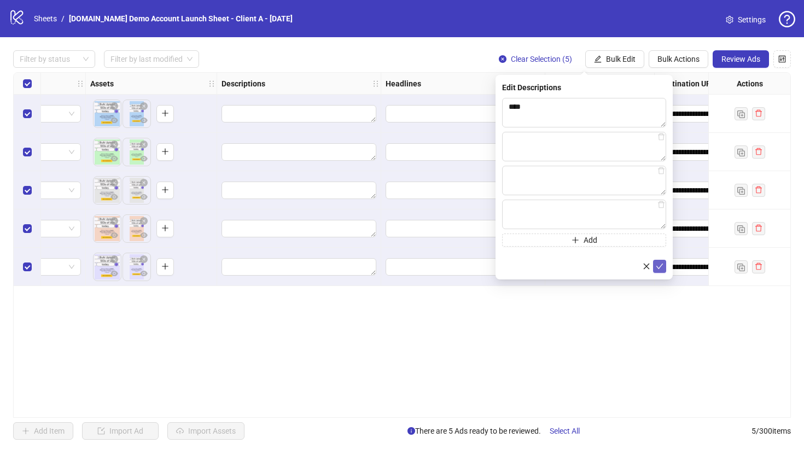
click at [661, 267] on icon "check" at bounding box center [660, 267] width 8 height 8
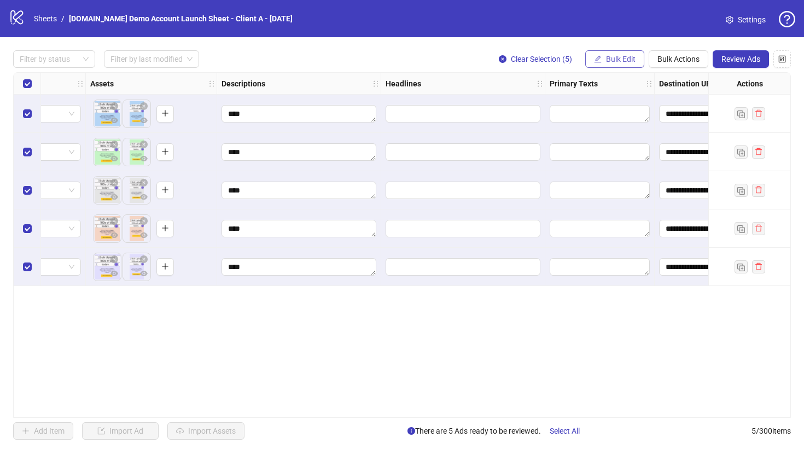
click at [614, 56] on span "Bulk Edit" at bounding box center [621, 59] width 30 height 9
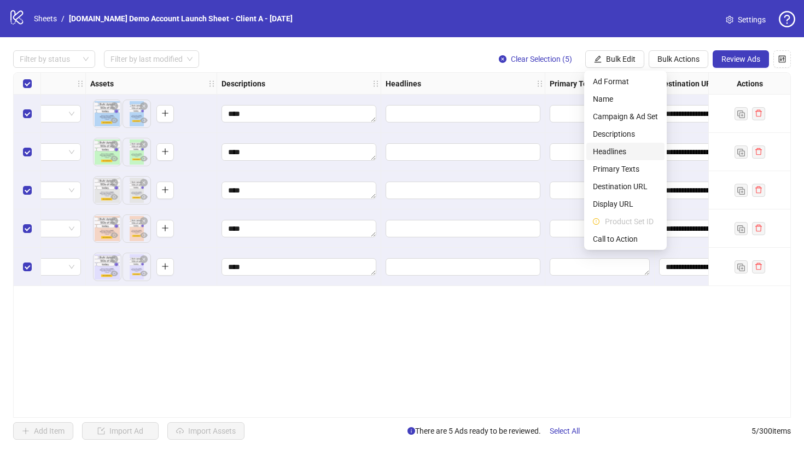
click at [597, 145] on li "Headlines" at bounding box center [625, 152] width 78 height 18
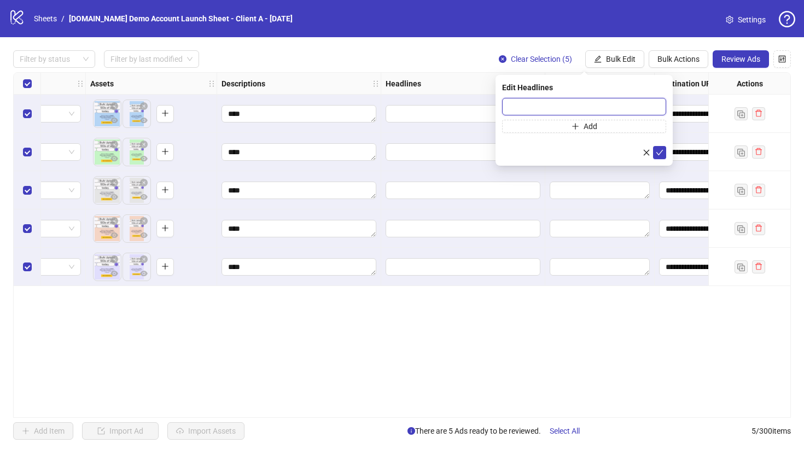
click at [515, 110] on input "text" at bounding box center [584, 107] width 164 height 18
type input "****"
click at [660, 150] on icon "check" at bounding box center [660, 153] width 8 height 8
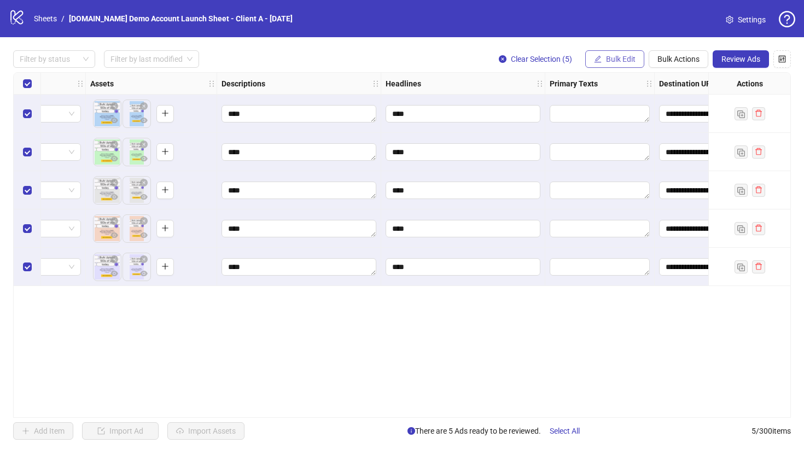
click at [613, 58] on span "Bulk Edit" at bounding box center [621, 59] width 30 height 9
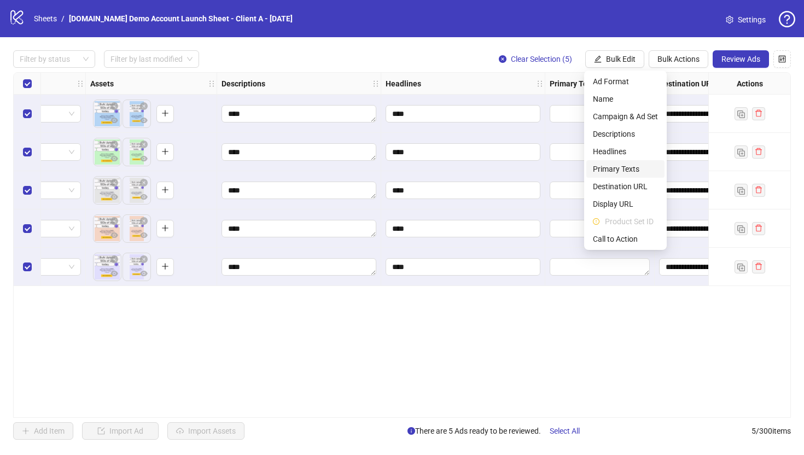
click at [610, 166] on span "Primary Texts" at bounding box center [625, 169] width 65 height 12
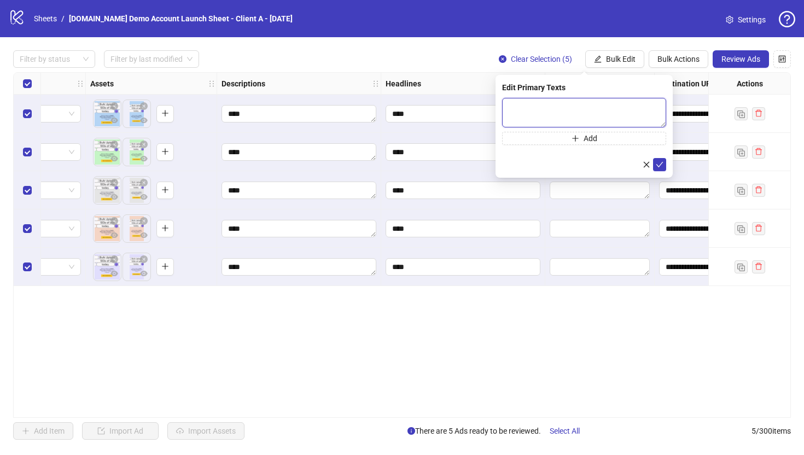
click at [528, 107] on textarea at bounding box center [584, 113] width 164 height 30
type textarea "****"
click at [662, 161] on icon "check" at bounding box center [660, 165] width 8 height 8
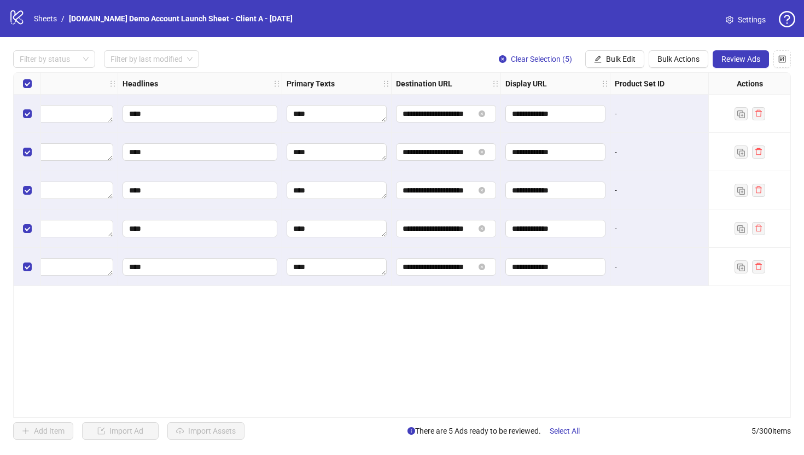
scroll to position [0, 549]
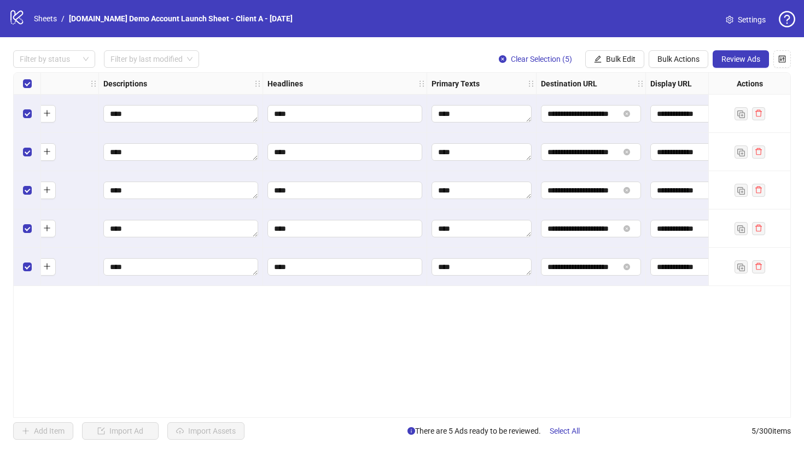
click at [21, 80] on div "Select all rows" at bounding box center [27, 84] width 27 height 22
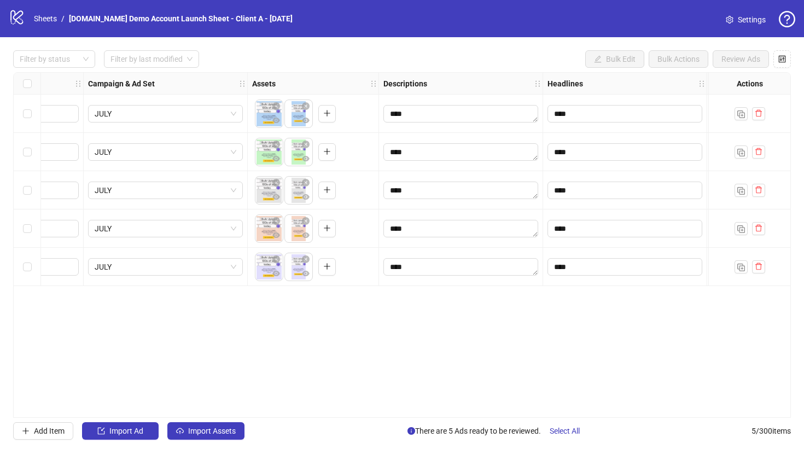
scroll to position [0, 267]
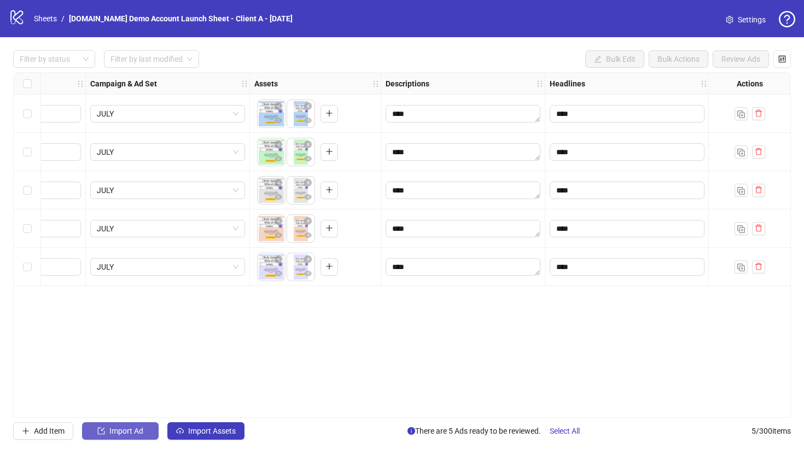
click at [116, 433] on span "Import Ad" at bounding box center [126, 431] width 34 height 9
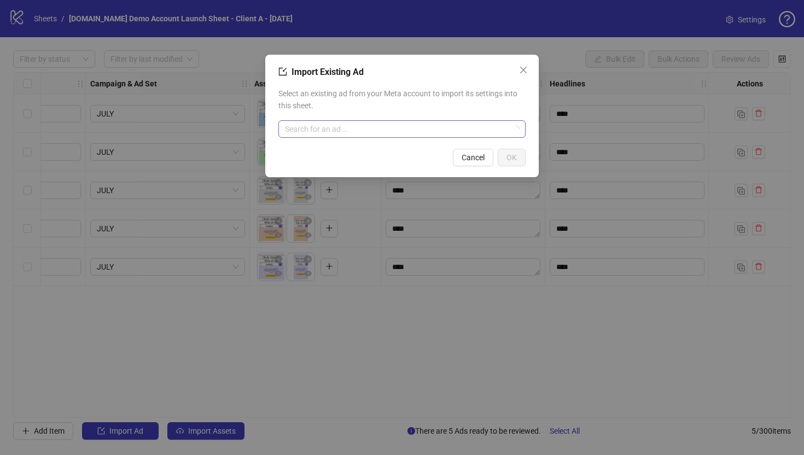
click at [342, 125] on input "search" at bounding box center [397, 129] width 224 height 16
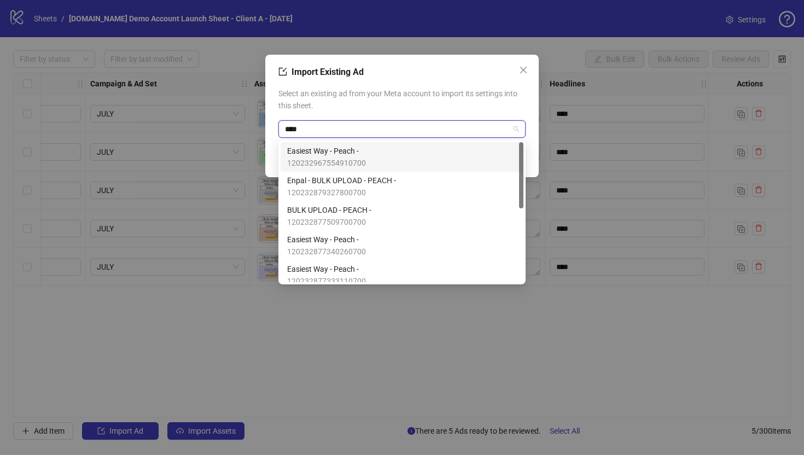
type input "*****"
click at [354, 158] on span "120232967554910700" at bounding box center [326, 163] width 79 height 12
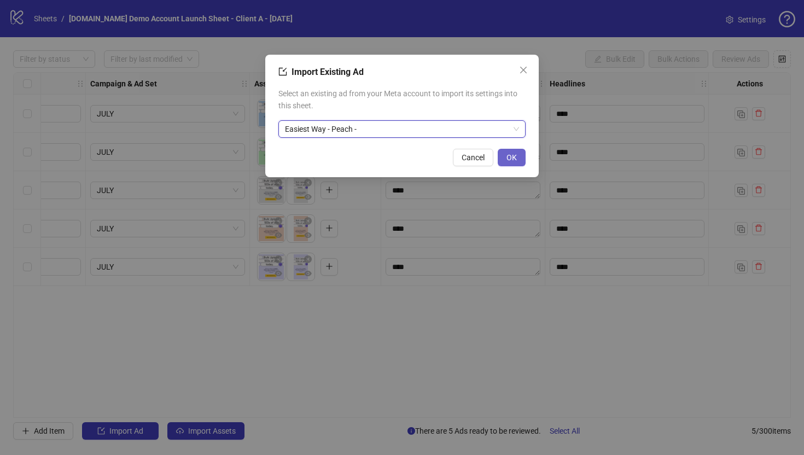
click at [507, 160] on span "OK" at bounding box center [512, 157] width 10 height 9
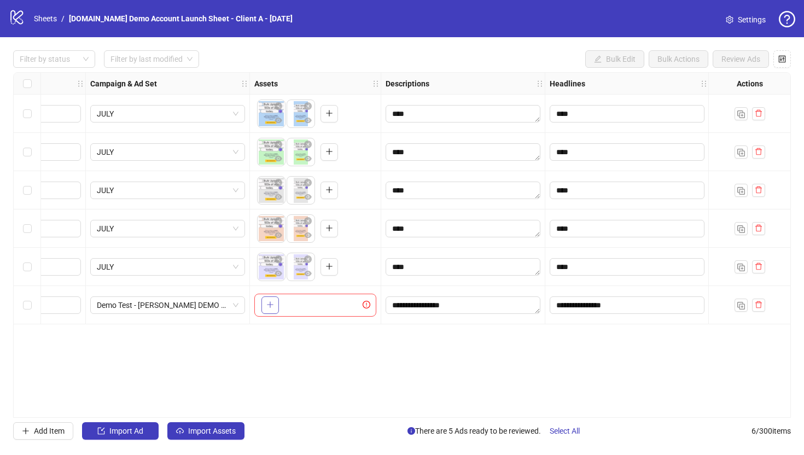
click at [268, 302] on icon "plus" at bounding box center [270, 305] width 8 height 8
click at [118, 428] on span "Import Ad" at bounding box center [126, 431] width 34 height 9
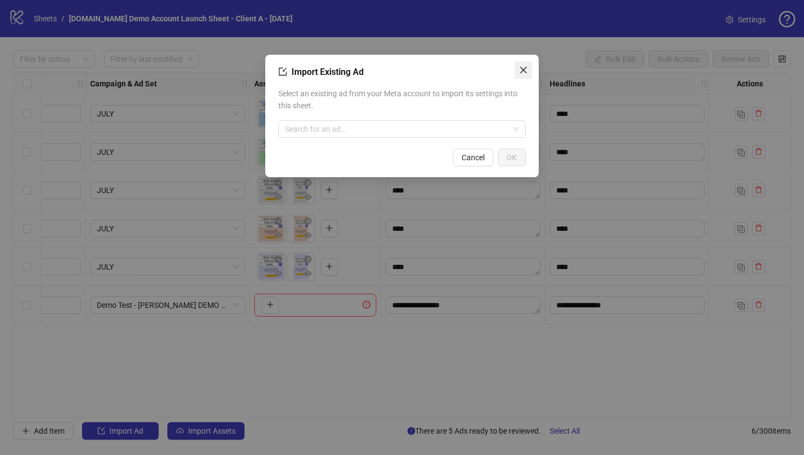
click at [524, 68] on icon "close" at bounding box center [523, 70] width 9 height 9
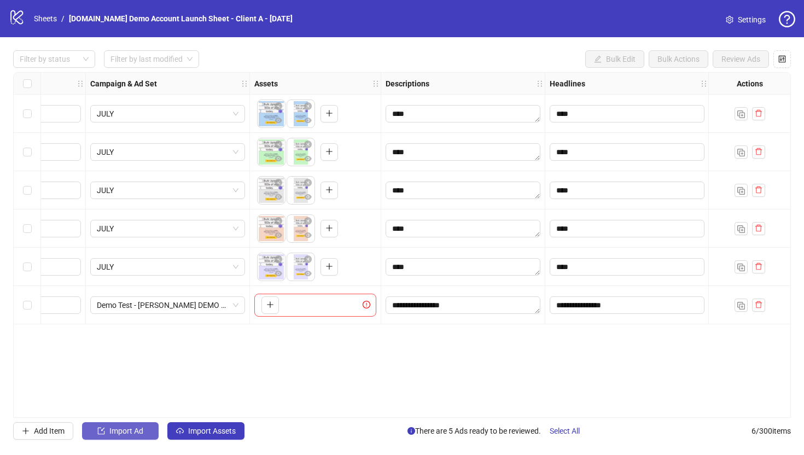
click at [117, 434] on span "Import Ad" at bounding box center [126, 431] width 34 height 9
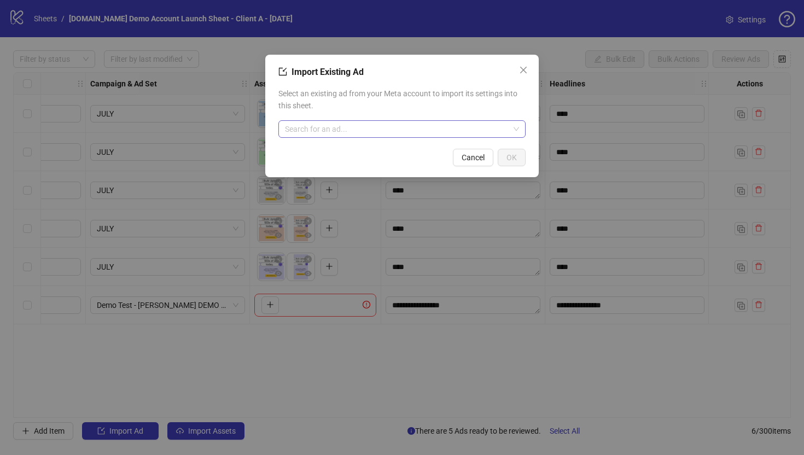
click at [357, 127] on input "search" at bounding box center [397, 129] width 224 height 16
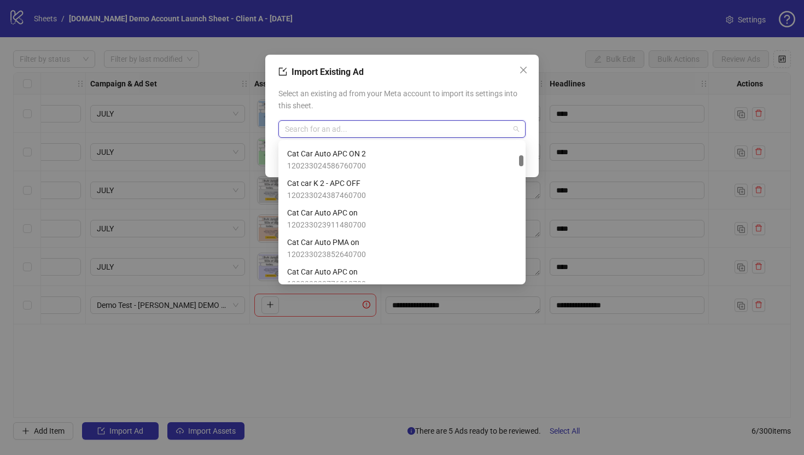
scroll to position [893, 0]
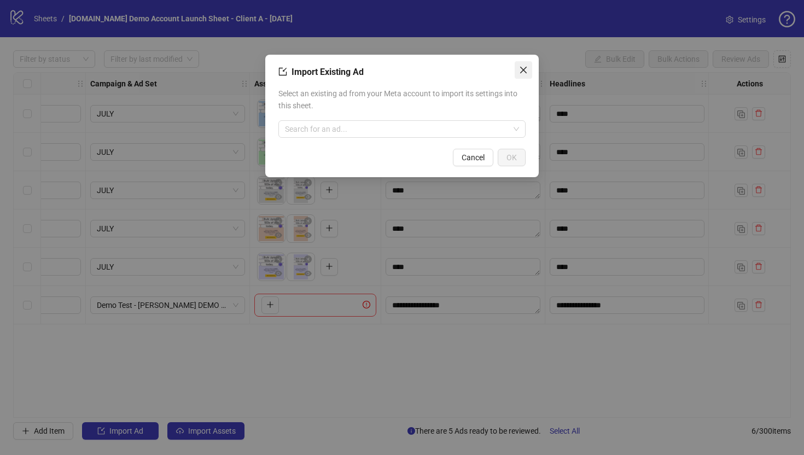
click at [525, 69] on icon "close" at bounding box center [523, 70] width 9 height 9
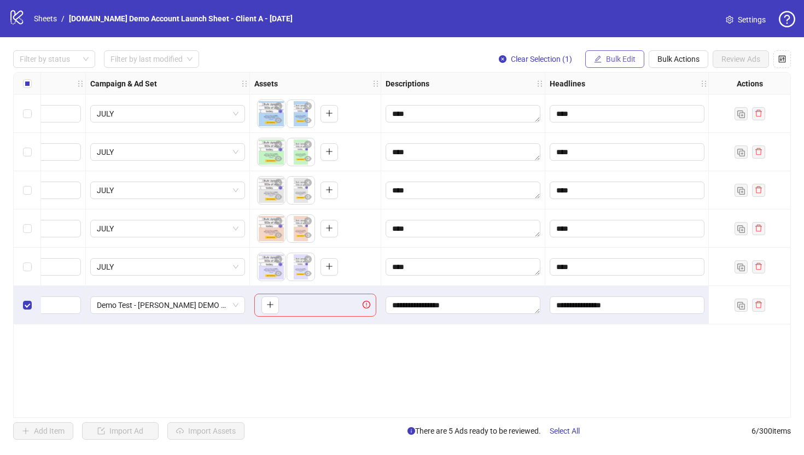
click at [614, 55] on span "Bulk Edit" at bounding box center [621, 59] width 30 height 9
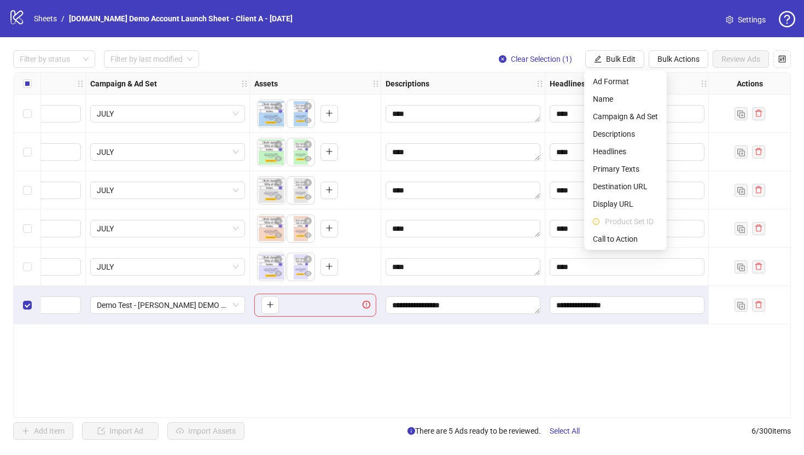
click at [386, 354] on div "**********" at bounding box center [402, 245] width 778 height 346
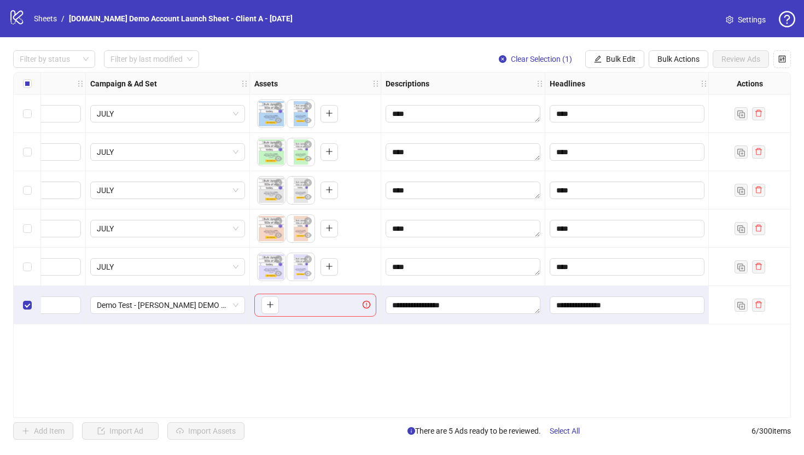
click at [614, 46] on div "**********" at bounding box center [402, 245] width 804 height 416
click at [615, 57] on span "Bulk Edit" at bounding box center [621, 59] width 30 height 9
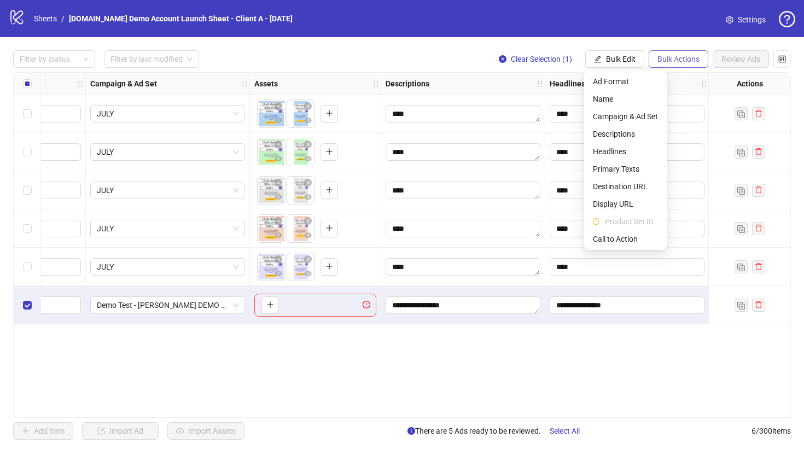
click at [677, 57] on span "Bulk Actions" at bounding box center [679, 59] width 42 height 9
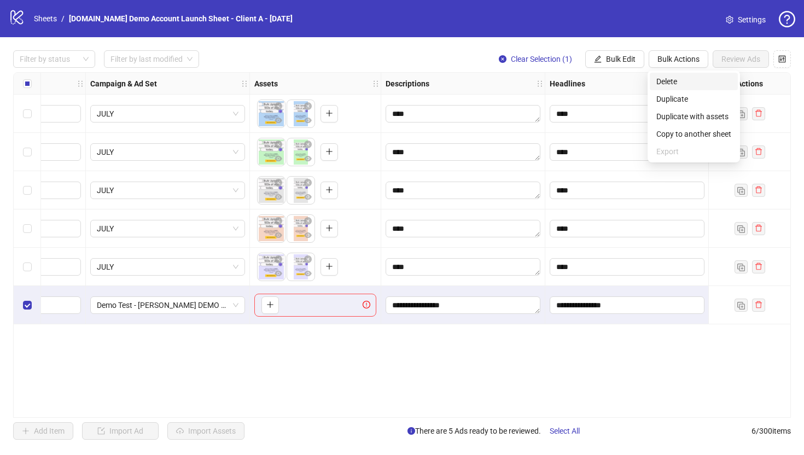
click at [666, 80] on span "Delete" at bounding box center [693, 81] width 75 height 12
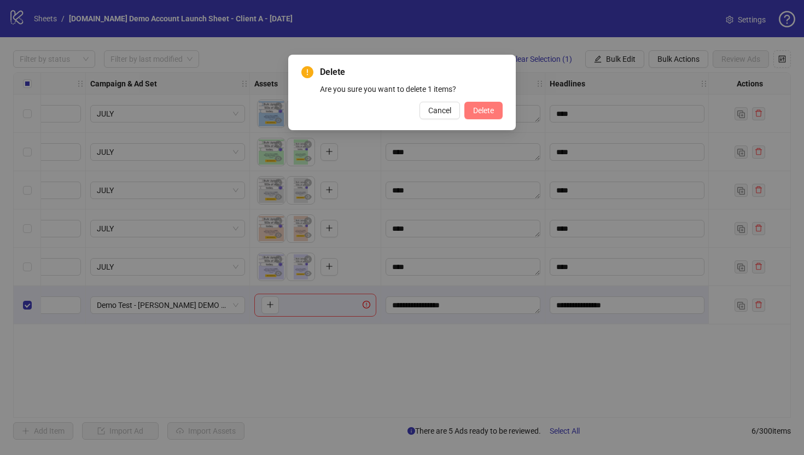
click at [481, 114] on span "Delete" at bounding box center [483, 110] width 21 height 9
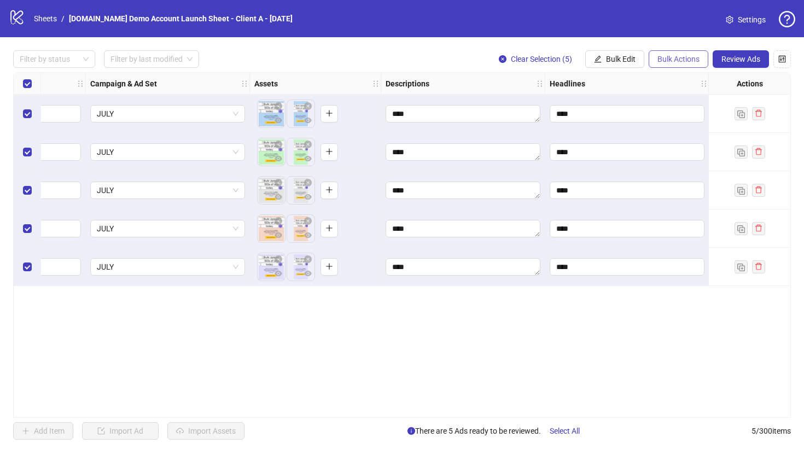
click at [669, 60] on span "Bulk Actions" at bounding box center [679, 59] width 42 height 9
click at [671, 117] on span "Duplicate with assets" at bounding box center [693, 116] width 75 height 12
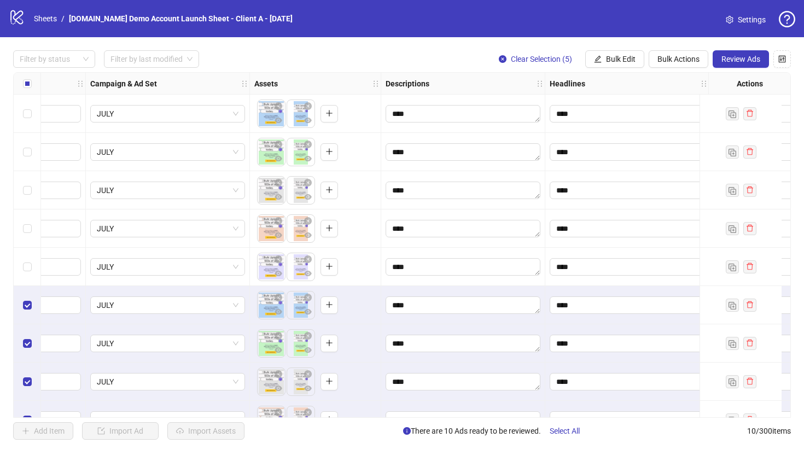
scroll to position [65, 267]
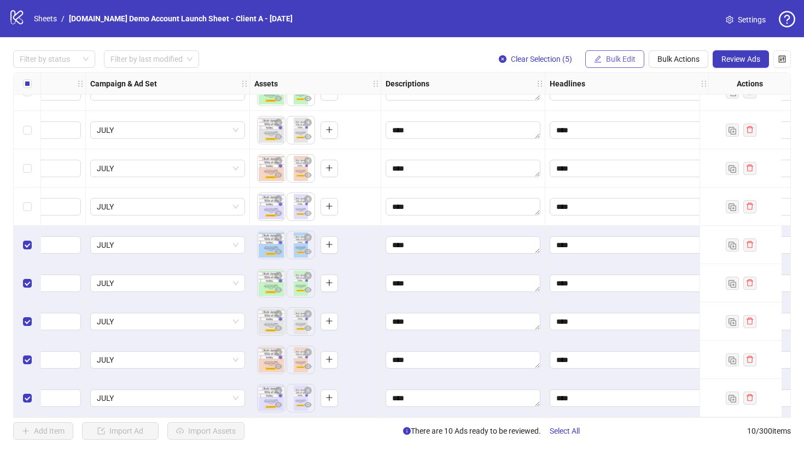
click at [606, 63] on span "Bulk Edit" at bounding box center [621, 59] width 30 height 9
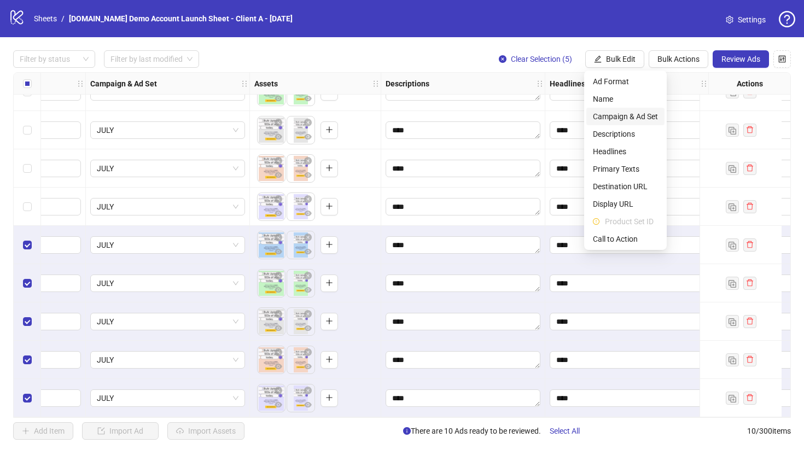
click at [612, 115] on span "Campaign & Ad Set" at bounding box center [625, 116] width 65 height 12
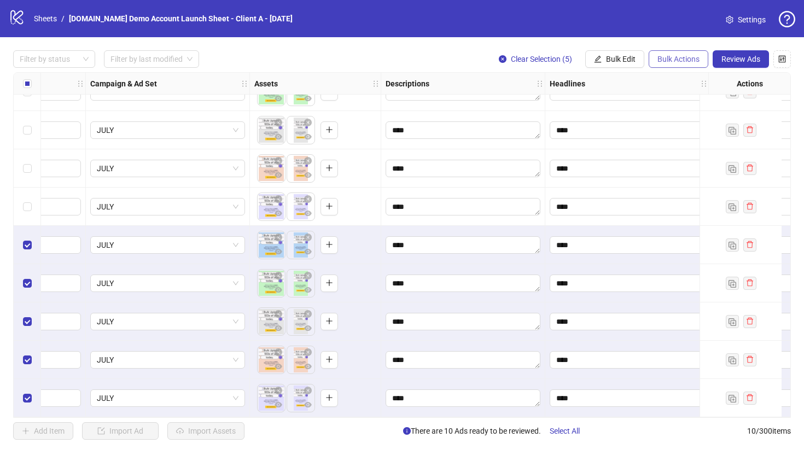
click at [680, 56] on span "Bulk Actions" at bounding box center [679, 59] width 42 height 9
click at [665, 83] on span "Delete" at bounding box center [693, 81] width 75 height 12
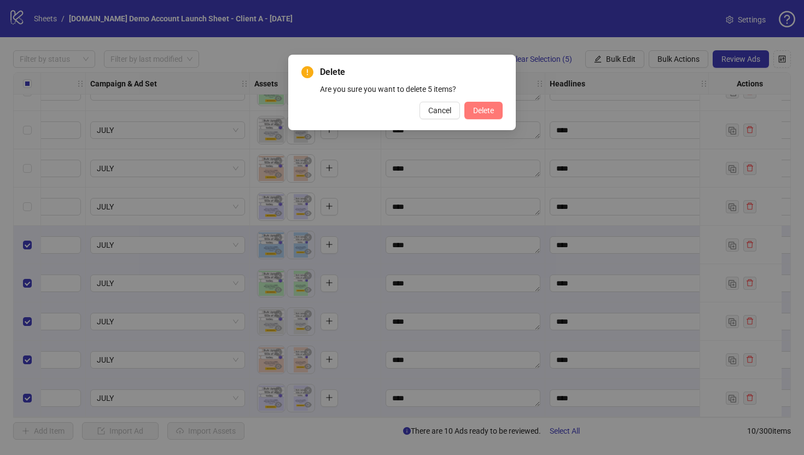
click at [484, 109] on span "Delete" at bounding box center [483, 110] width 21 height 9
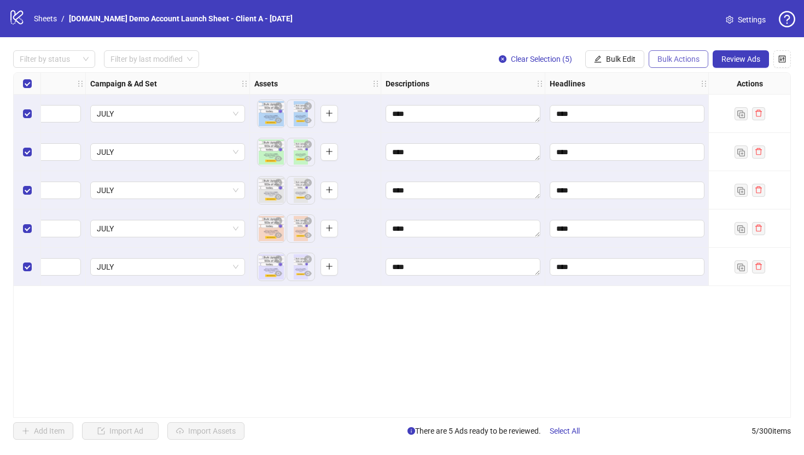
click at [681, 57] on span "Bulk Actions" at bounding box center [679, 59] width 42 height 9
click at [664, 97] on span "Duplicate" at bounding box center [693, 99] width 75 height 12
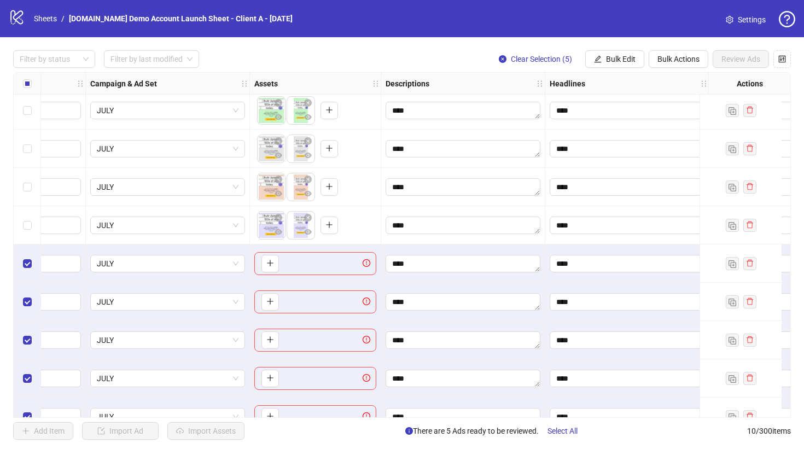
scroll to position [65, 267]
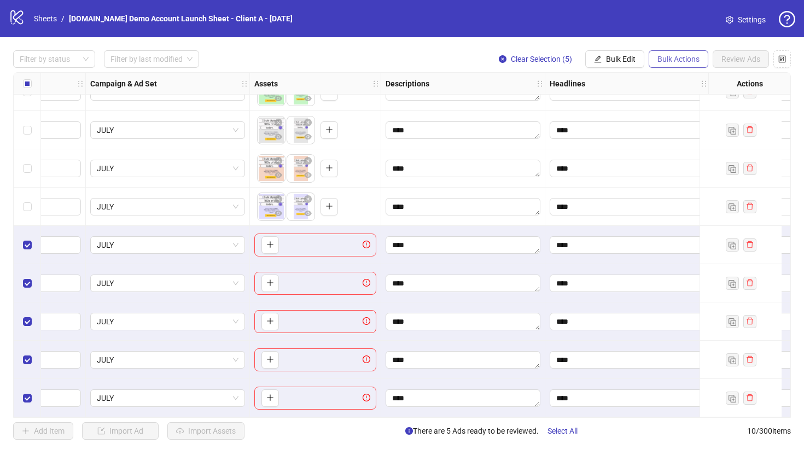
click at [672, 56] on span "Bulk Actions" at bounding box center [679, 59] width 42 height 9
click at [670, 84] on span "Delete" at bounding box center [693, 81] width 75 height 12
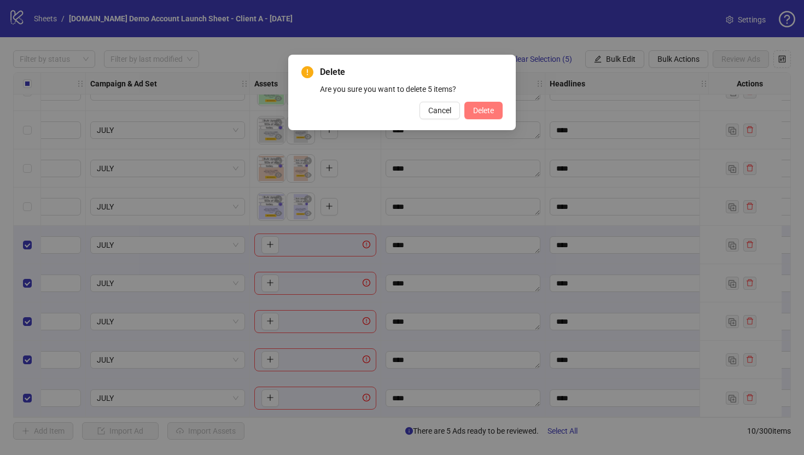
click at [488, 112] on span "Delete" at bounding box center [483, 110] width 21 height 9
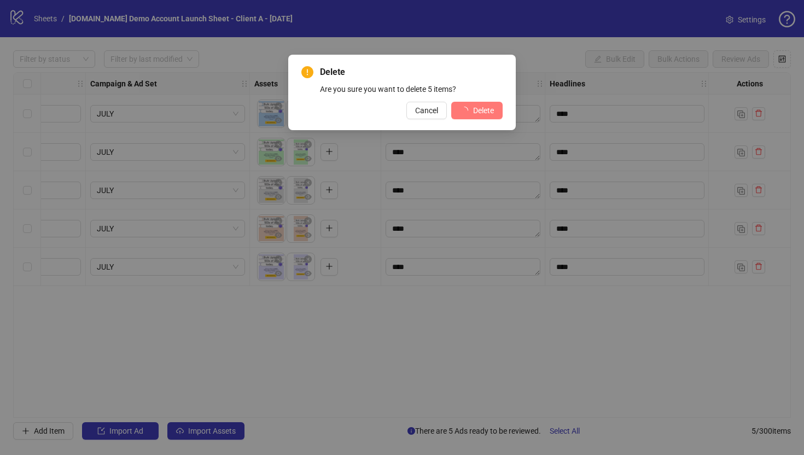
scroll to position [0, 267]
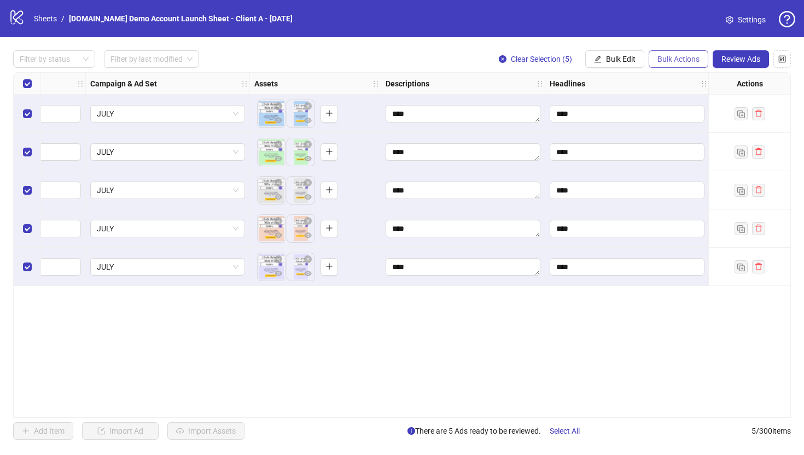
click at [682, 57] on span "Bulk Actions" at bounding box center [679, 59] width 42 height 9
click at [677, 138] on span "Copy to another sheet" at bounding box center [693, 134] width 75 height 12
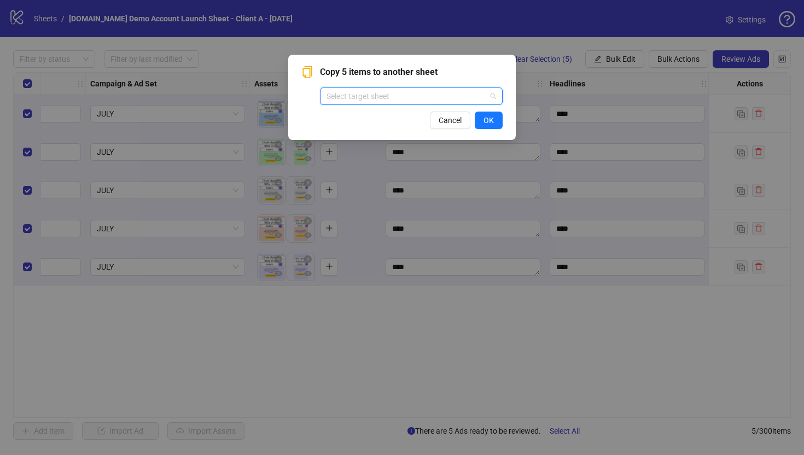
click at [385, 98] on input "search" at bounding box center [407, 96] width 160 height 16
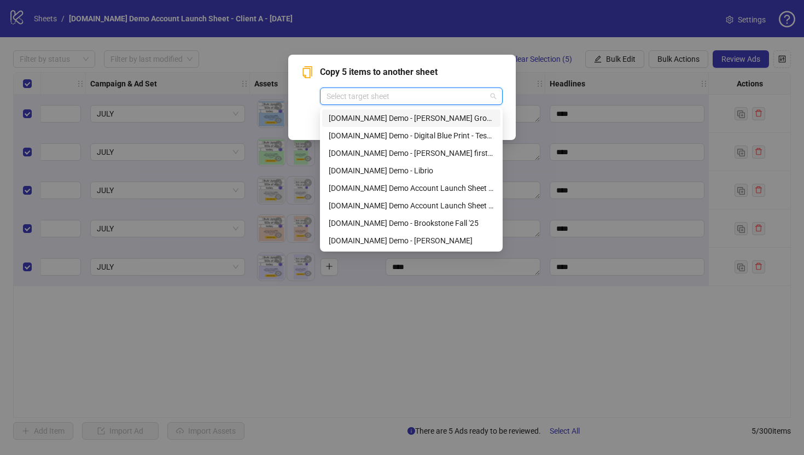
click at [296, 102] on div "Copy 5 items to another sheet Select target sheet Cancel OK" at bounding box center [402, 97] width 228 height 85
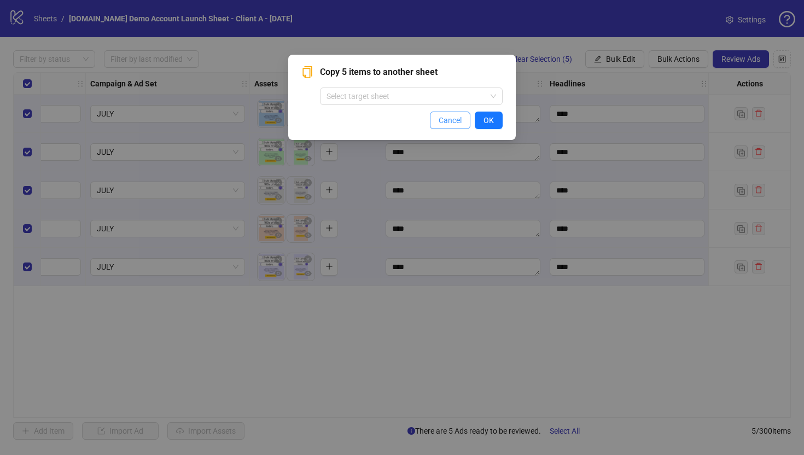
click at [447, 123] on span "Cancel" at bounding box center [450, 120] width 23 height 9
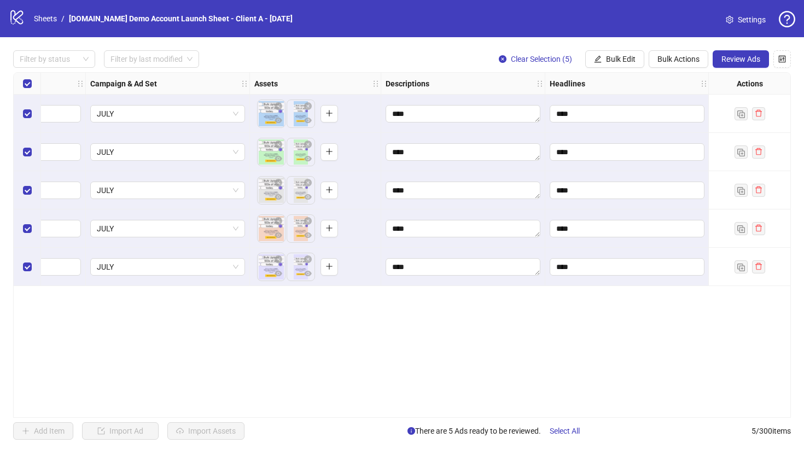
click at [677, 48] on div "**********" at bounding box center [402, 245] width 804 height 416
click at [675, 58] on span "Bulk Actions" at bounding box center [679, 59] width 42 height 9
click at [445, 373] on div "**********" at bounding box center [402, 245] width 778 height 346
click at [736, 53] on button "Review Ads" at bounding box center [741, 59] width 56 height 18
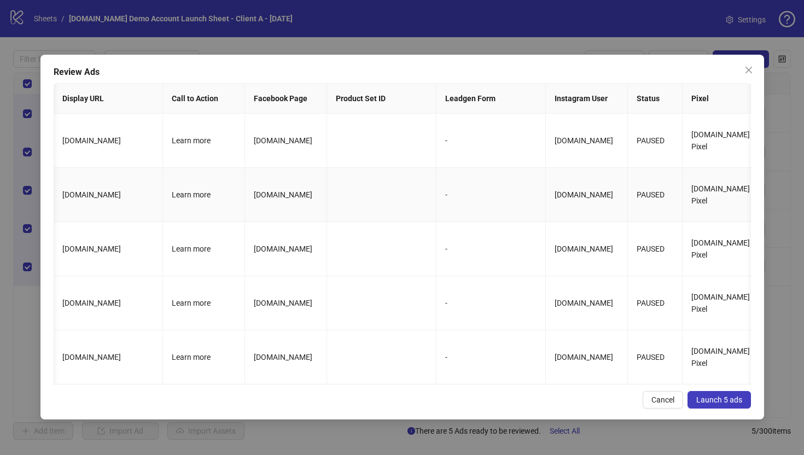
scroll to position [0, 926]
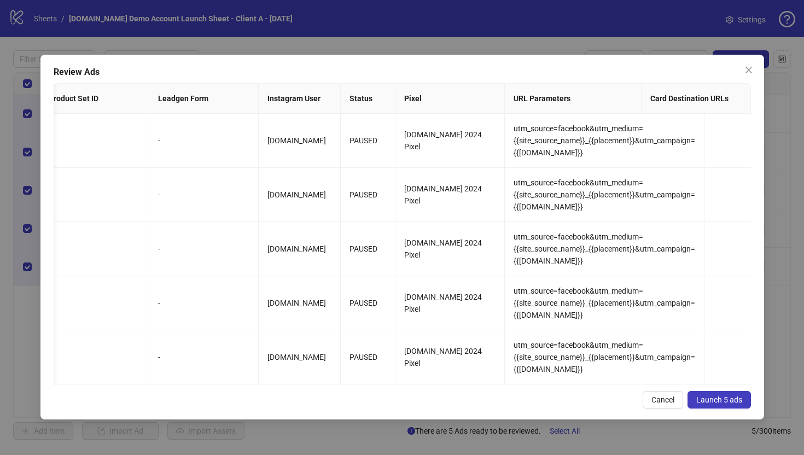
click at [713, 404] on span "Launch 5 ads" at bounding box center [719, 399] width 46 height 9
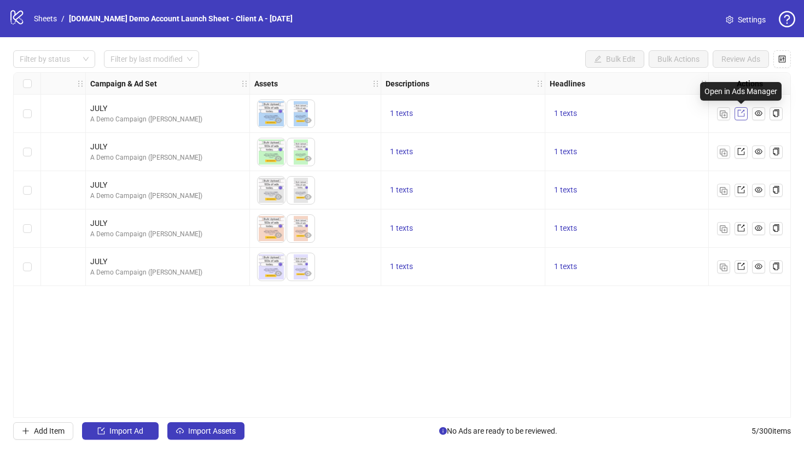
click at [741, 115] on icon "export" at bounding box center [741, 113] width 8 height 8
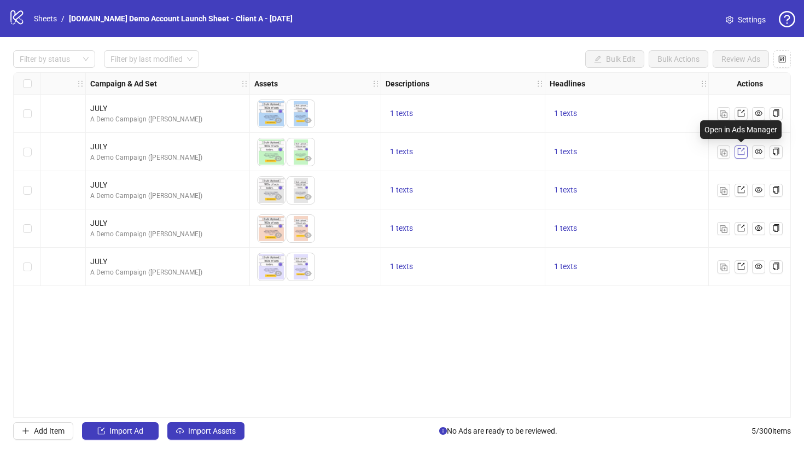
click at [742, 152] on icon "export" at bounding box center [741, 152] width 8 height 8
click at [272, 366] on div "Ad Format Ad Name Campaign & Ad Set Assets Descriptions Headlines Primary Texts…" at bounding box center [402, 245] width 778 height 346
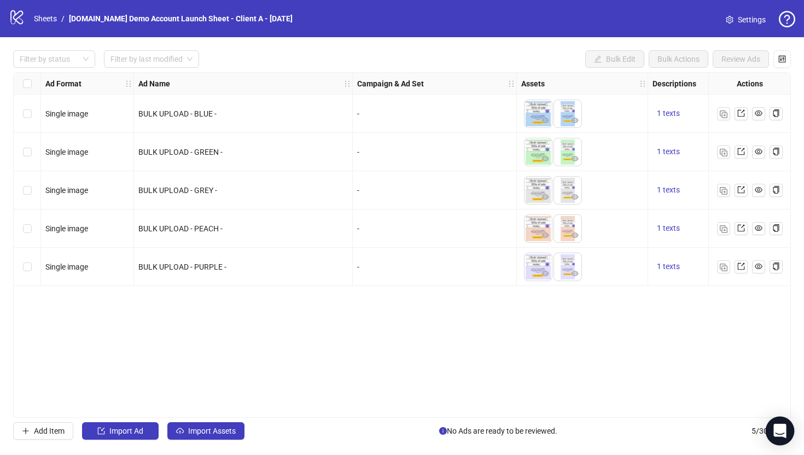
click at [782, 429] on icon "Open Intercom Messenger" at bounding box center [779, 431] width 13 height 14
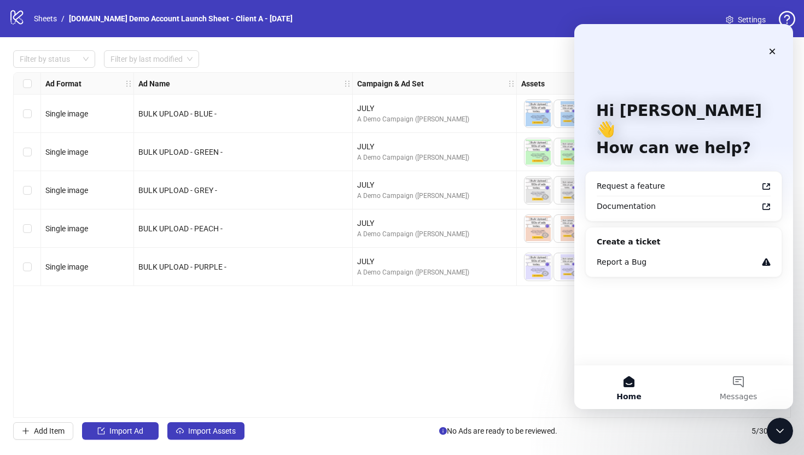
click at [782, 428] on icon "Close Intercom Messenger" at bounding box center [779, 430] width 13 height 13
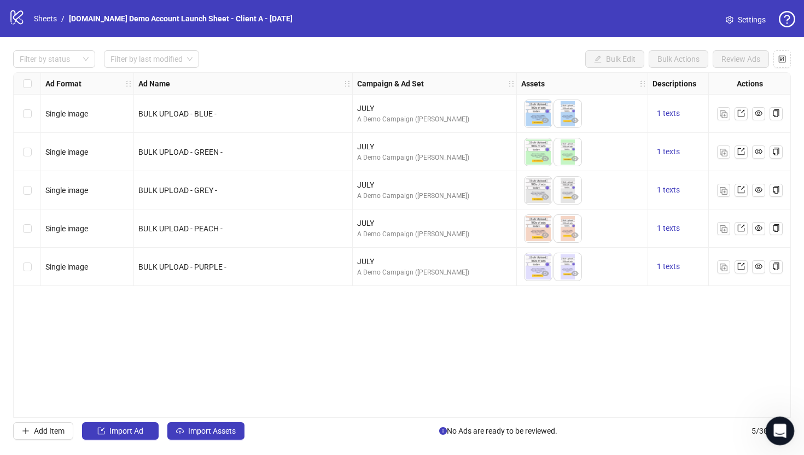
click at [772, 429] on icon "Open Intercom Messenger" at bounding box center [779, 430] width 18 height 18
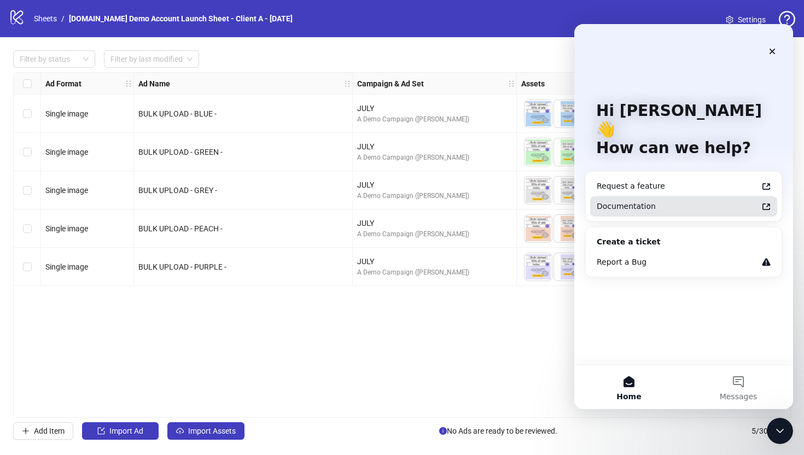
click at [625, 201] on div "Documentation" at bounding box center [677, 206] width 161 height 11
click at [46, 347] on div "Ad Format Ad Name Campaign & Ad Set Assets Descriptions Headlines Primary Texts…" at bounding box center [402, 245] width 778 height 346
click at [771, 50] on icon "Close" at bounding box center [773, 52] width 6 height 6
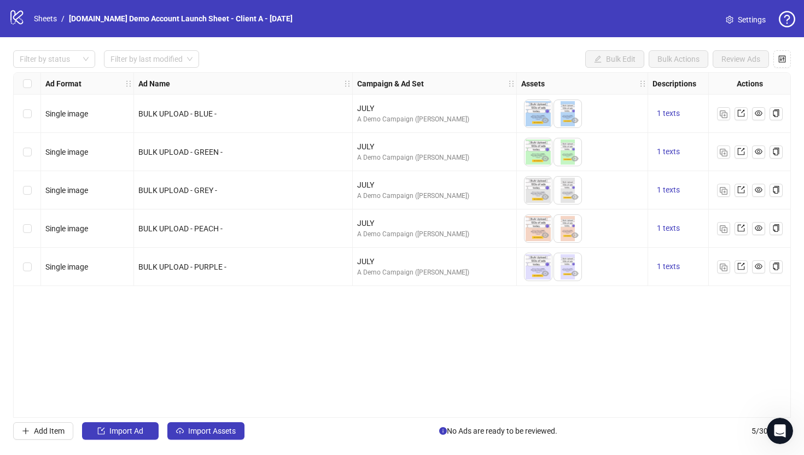
click at [66, 175] on div "Single image" at bounding box center [87, 190] width 93 height 38
click at [32, 429] on button "Add Item" at bounding box center [43, 431] width 60 height 18
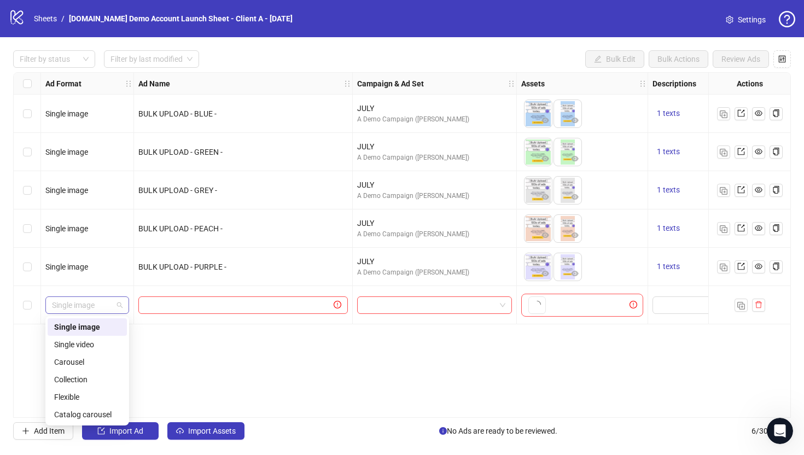
click at [76, 300] on span "Single image" at bounding box center [87, 305] width 71 height 16
click at [211, 377] on div "Ad Format Ad Name Campaign & Ad Set Assets Descriptions Headlines Primary Texts…" at bounding box center [402, 245] width 778 height 346
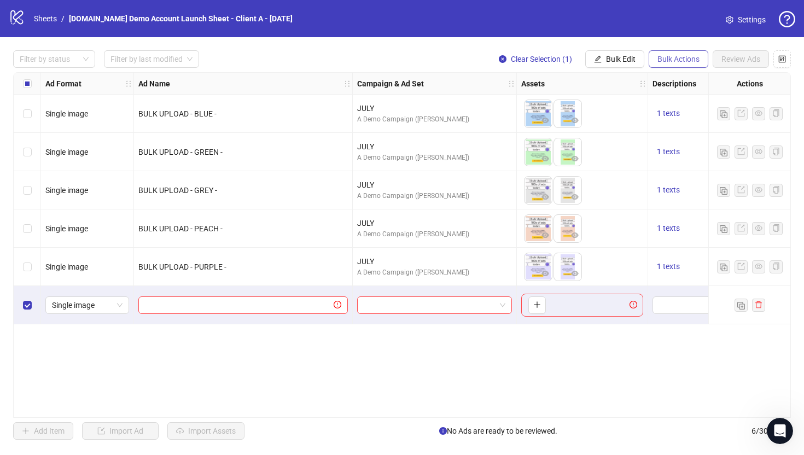
click at [676, 59] on span "Bulk Actions" at bounding box center [679, 59] width 42 height 9
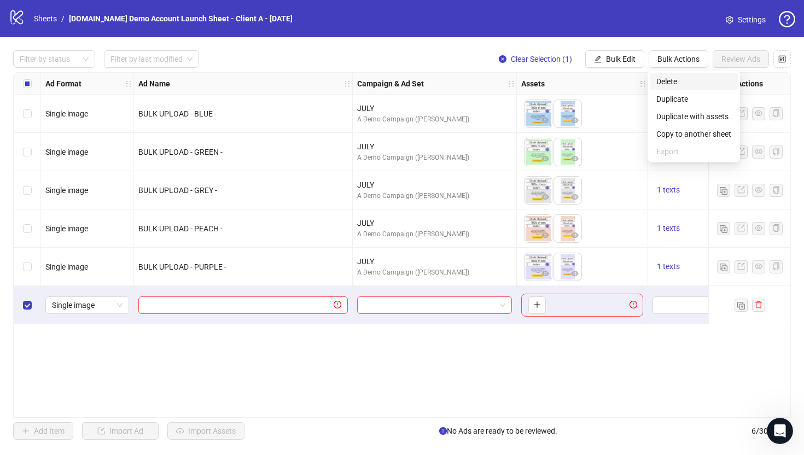
click at [671, 81] on span "Delete" at bounding box center [693, 81] width 75 height 12
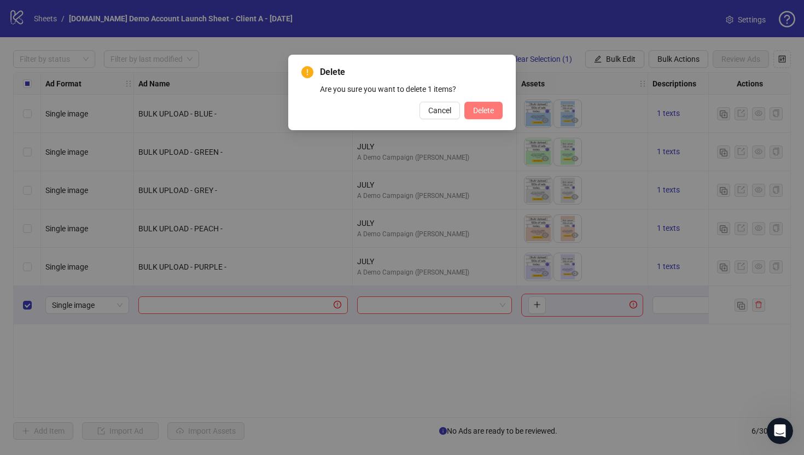
click at [476, 115] on button "Delete" at bounding box center [483, 111] width 38 height 18
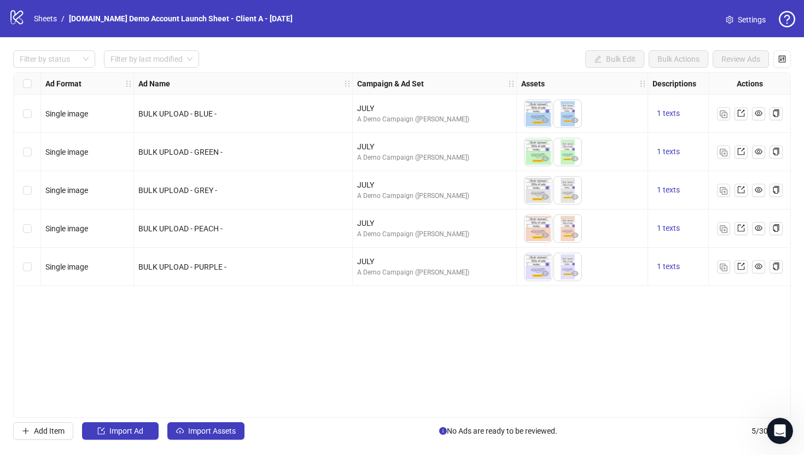
click at [358, 348] on div "Ad Format Ad Name Campaign & Ad Set Assets Descriptions Headlines Primary Texts…" at bounding box center [402, 245] width 778 height 346
click at [43, 13] on link "Sheets" at bounding box center [45, 19] width 27 height 12
